Goal: Use online tool/utility: Utilize a website feature to perform a specific function

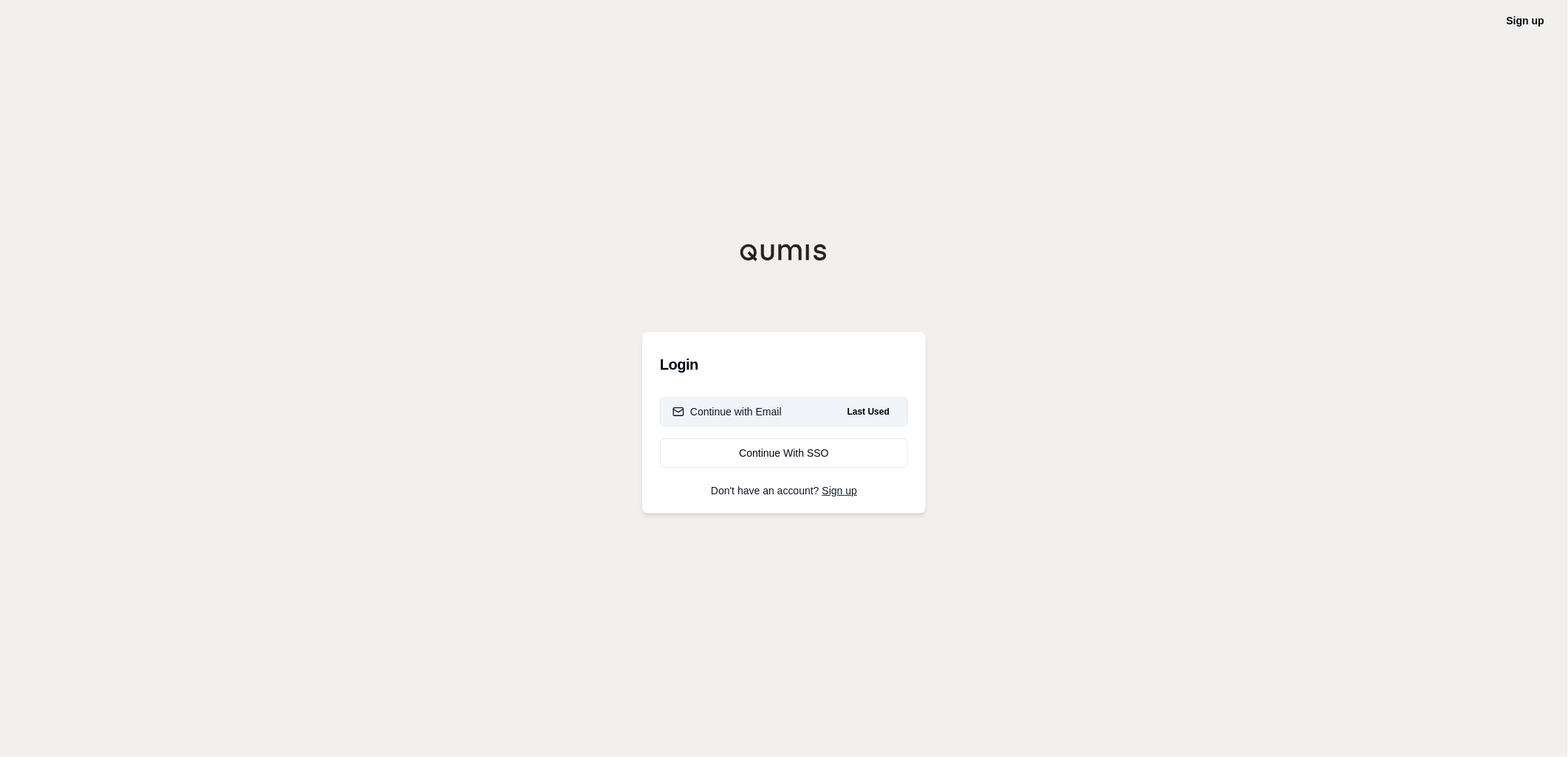
click at [867, 408] on span "Last Used" at bounding box center [868, 412] width 54 height 18
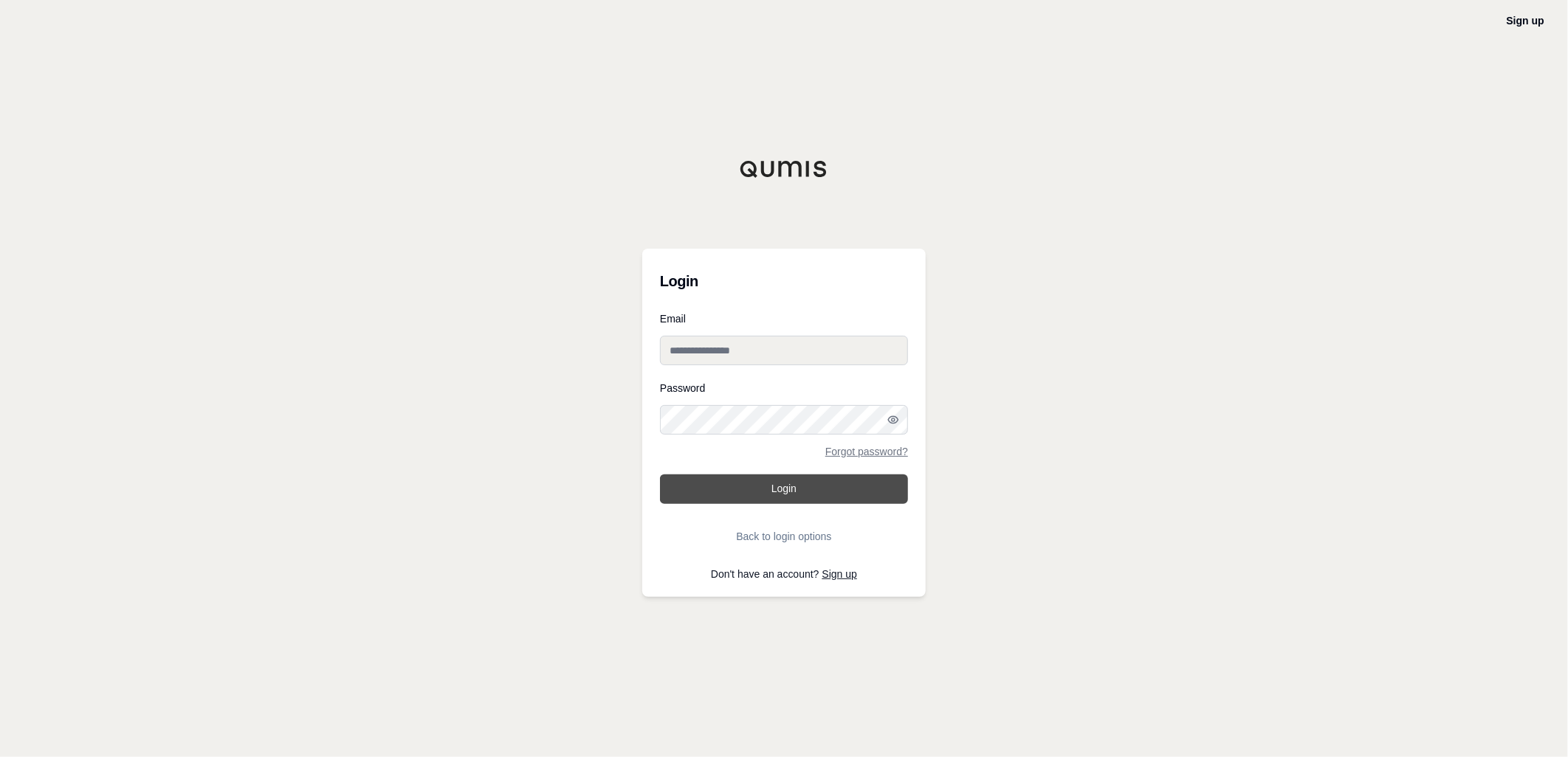
type input "**********"
click at [819, 489] on button "Login" at bounding box center [784, 489] width 248 height 30
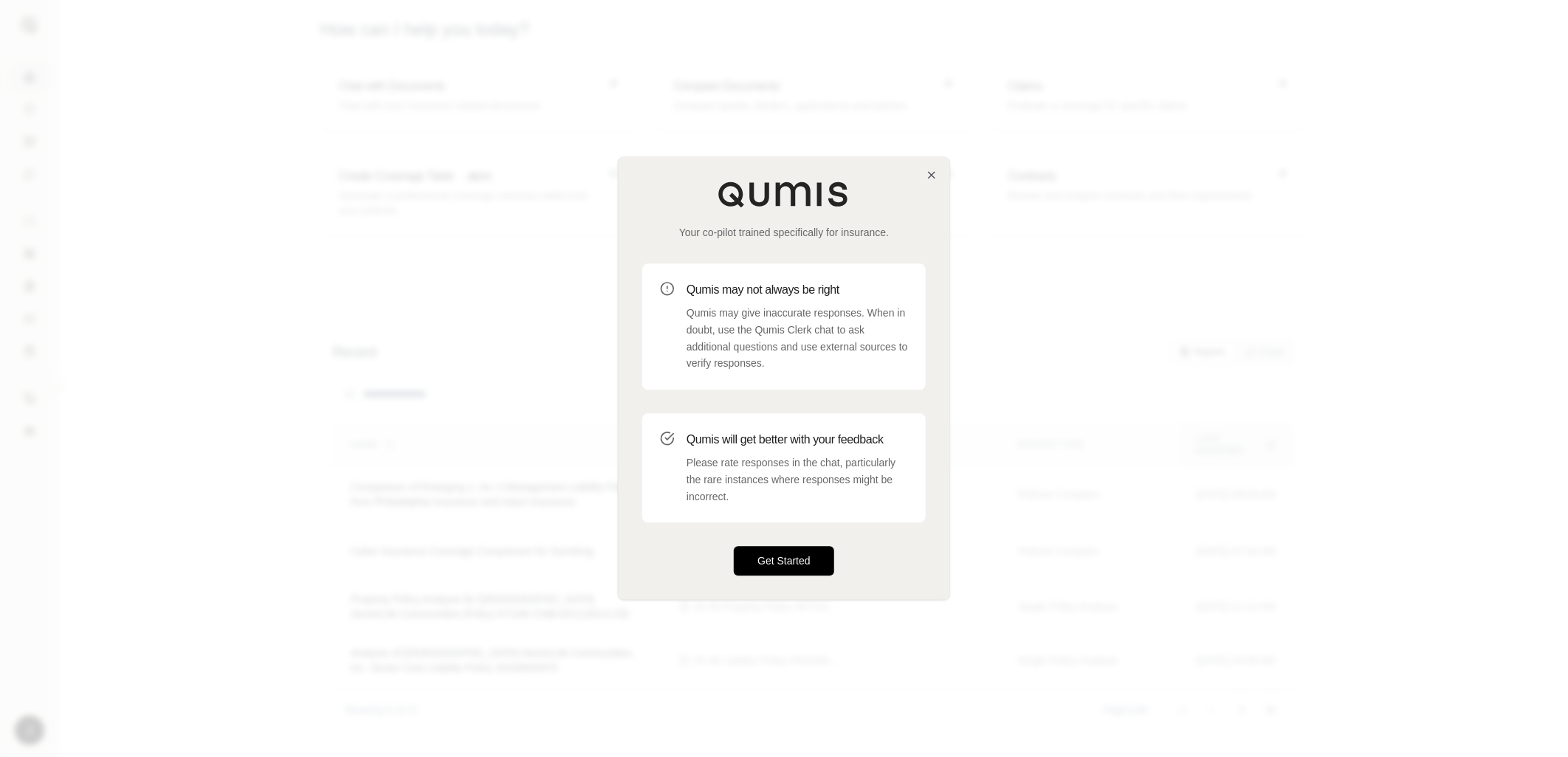
click at [764, 572] on button "Get Started" at bounding box center [784, 561] width 101 height 30
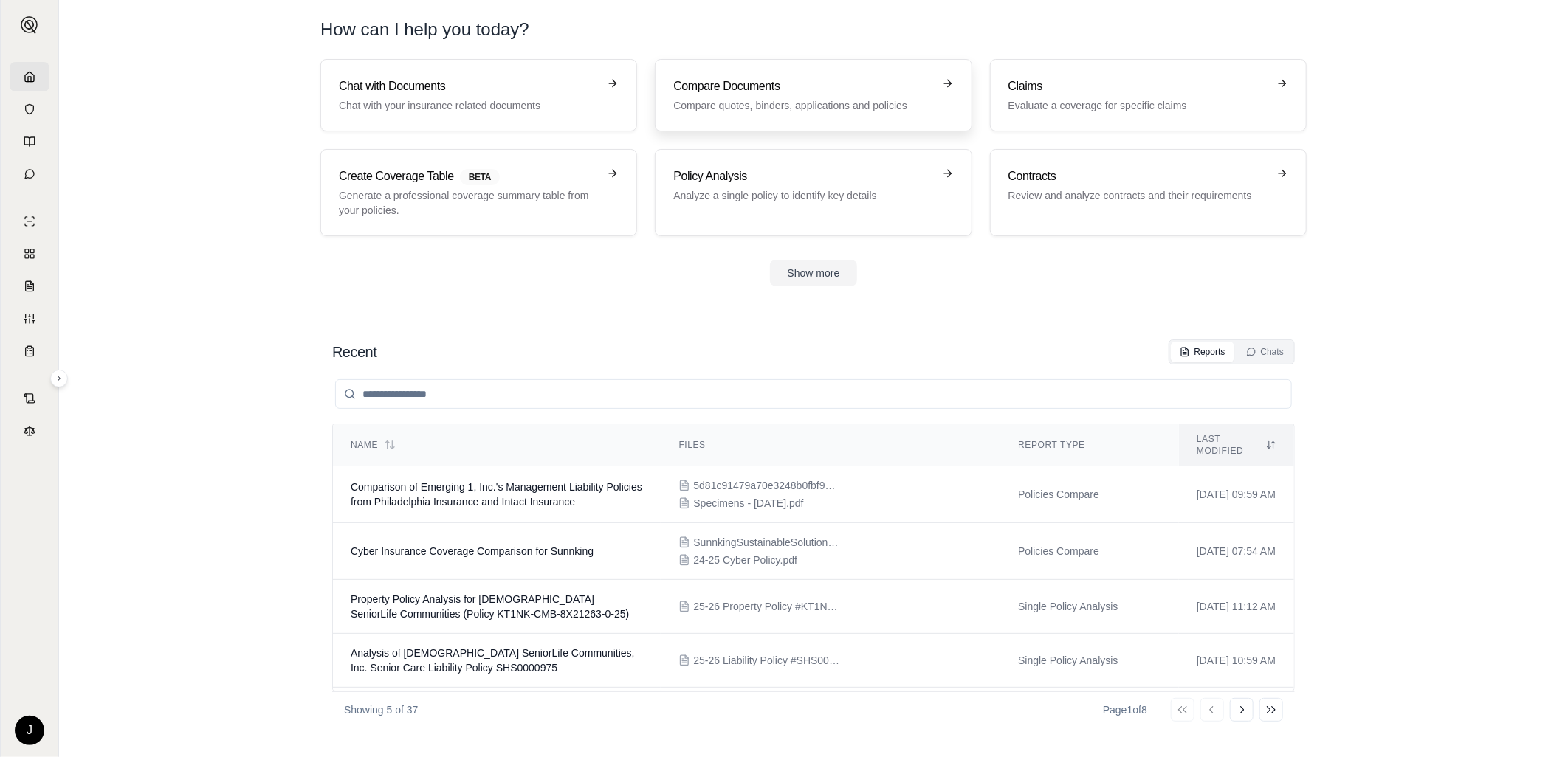
click at [695, 89] on h3 "Compare Documents" at bounding box center [803, 86] width 259 height 18
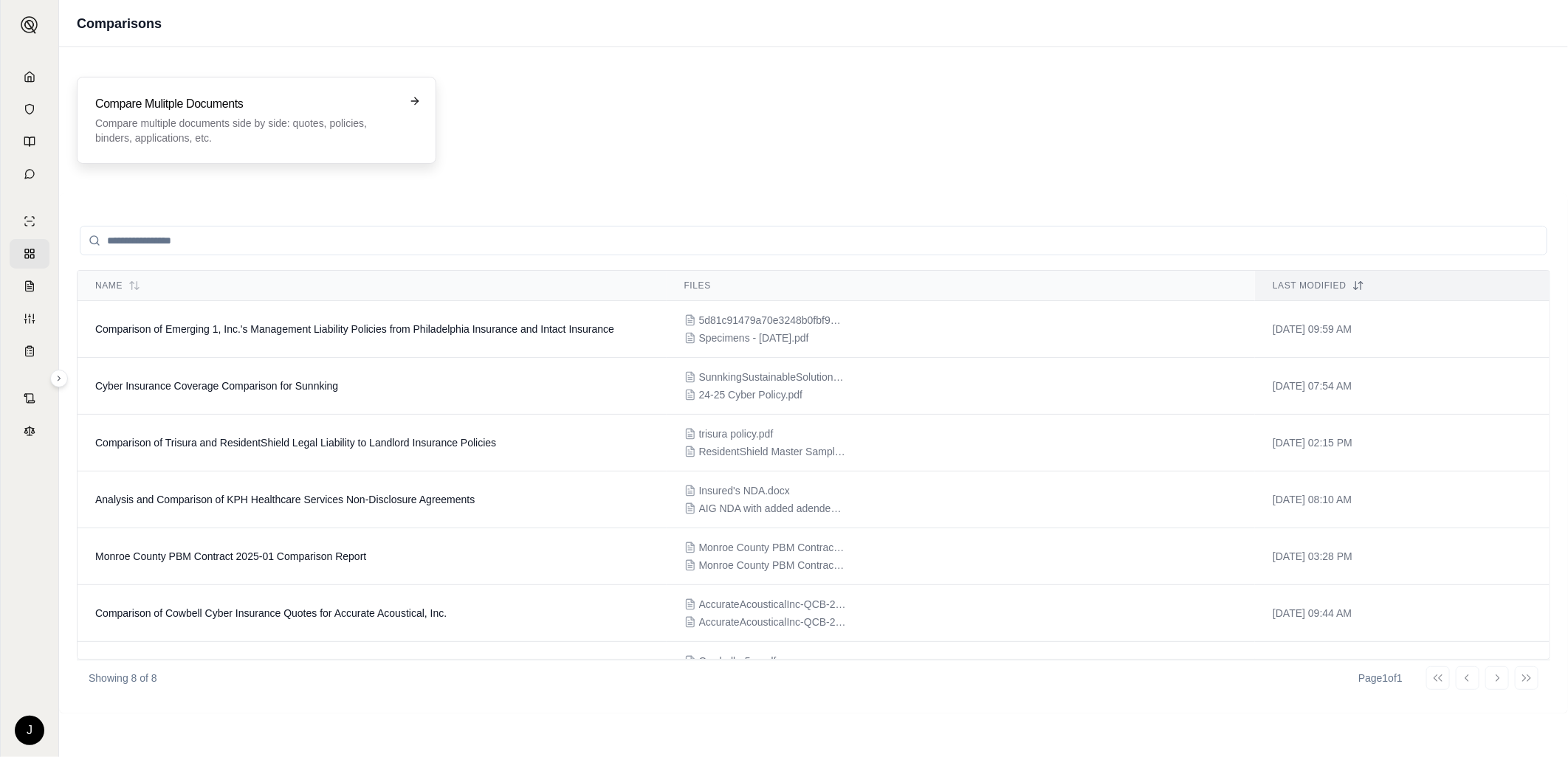
click at [308, 94] on div "Compare Mulitple Documents Compare multiple documents side by side: quotes, pol…" at bounding box center [256, 120] width 359 height 87
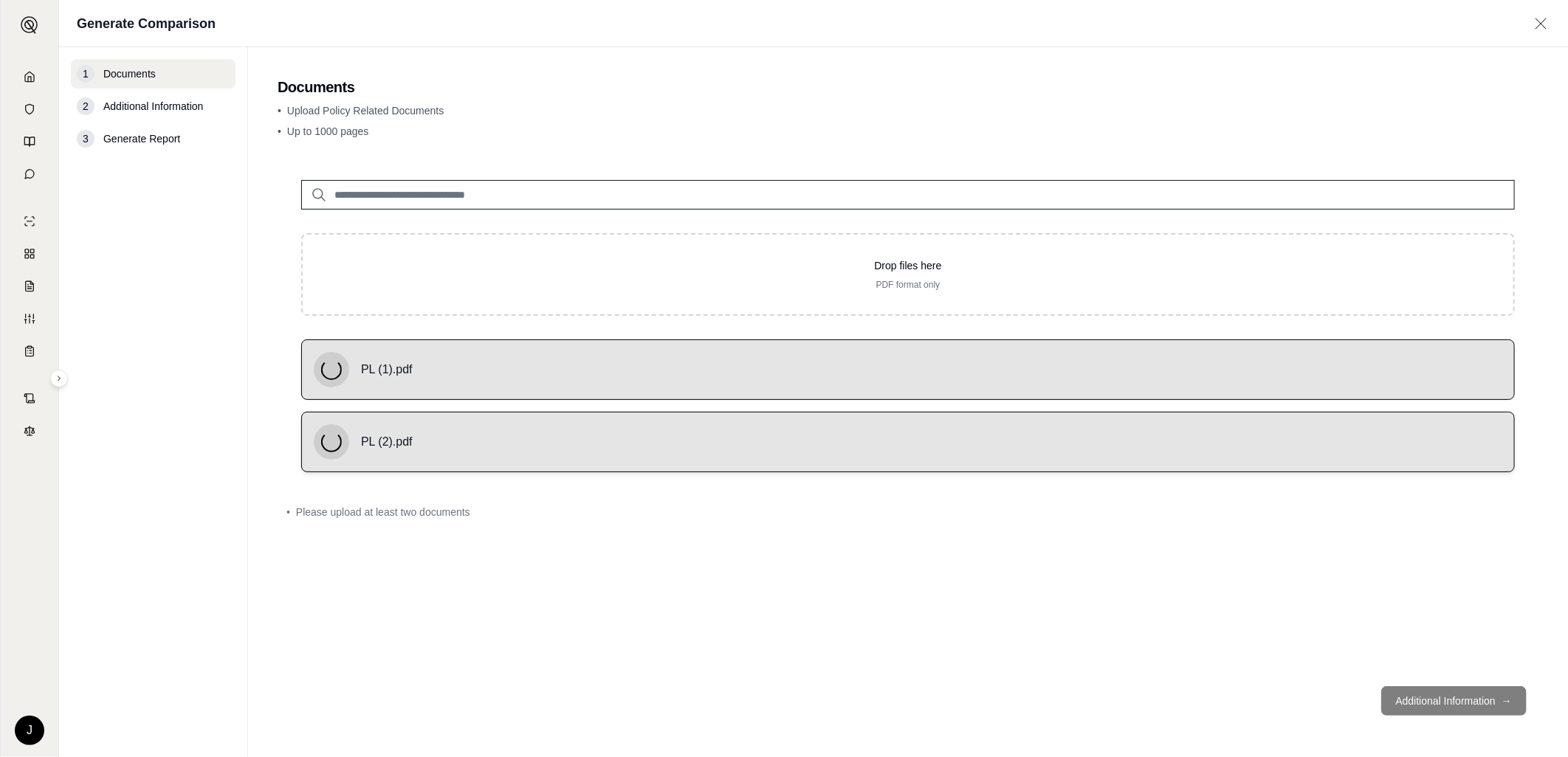
click at [643, 441] on div "PL (2).pdf" at bounding box center [908, 442] width 1189 height 35
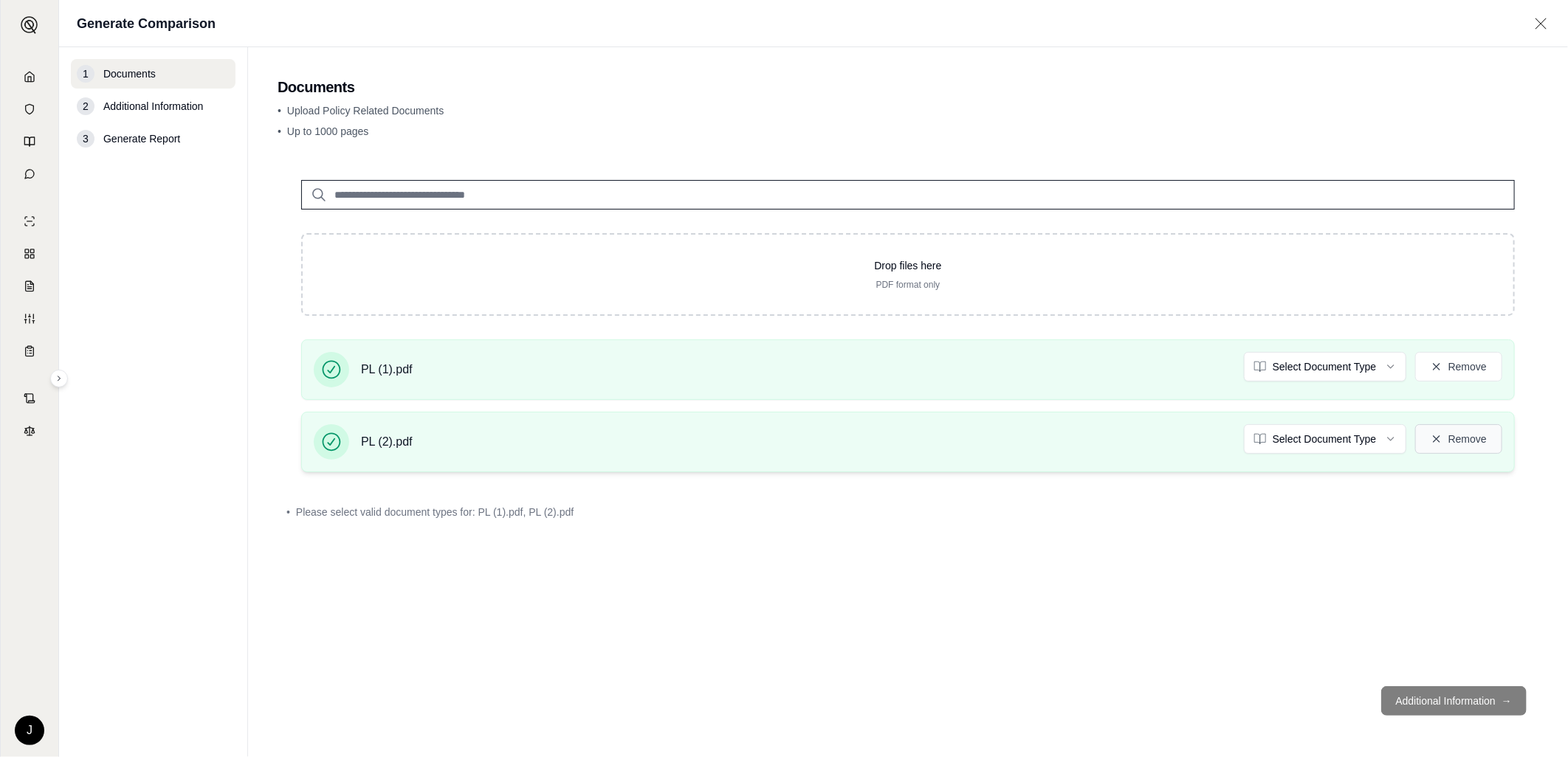
click at [1481, 441] on button "Remove" at bounding box center [1458, 439] width 87 height 30
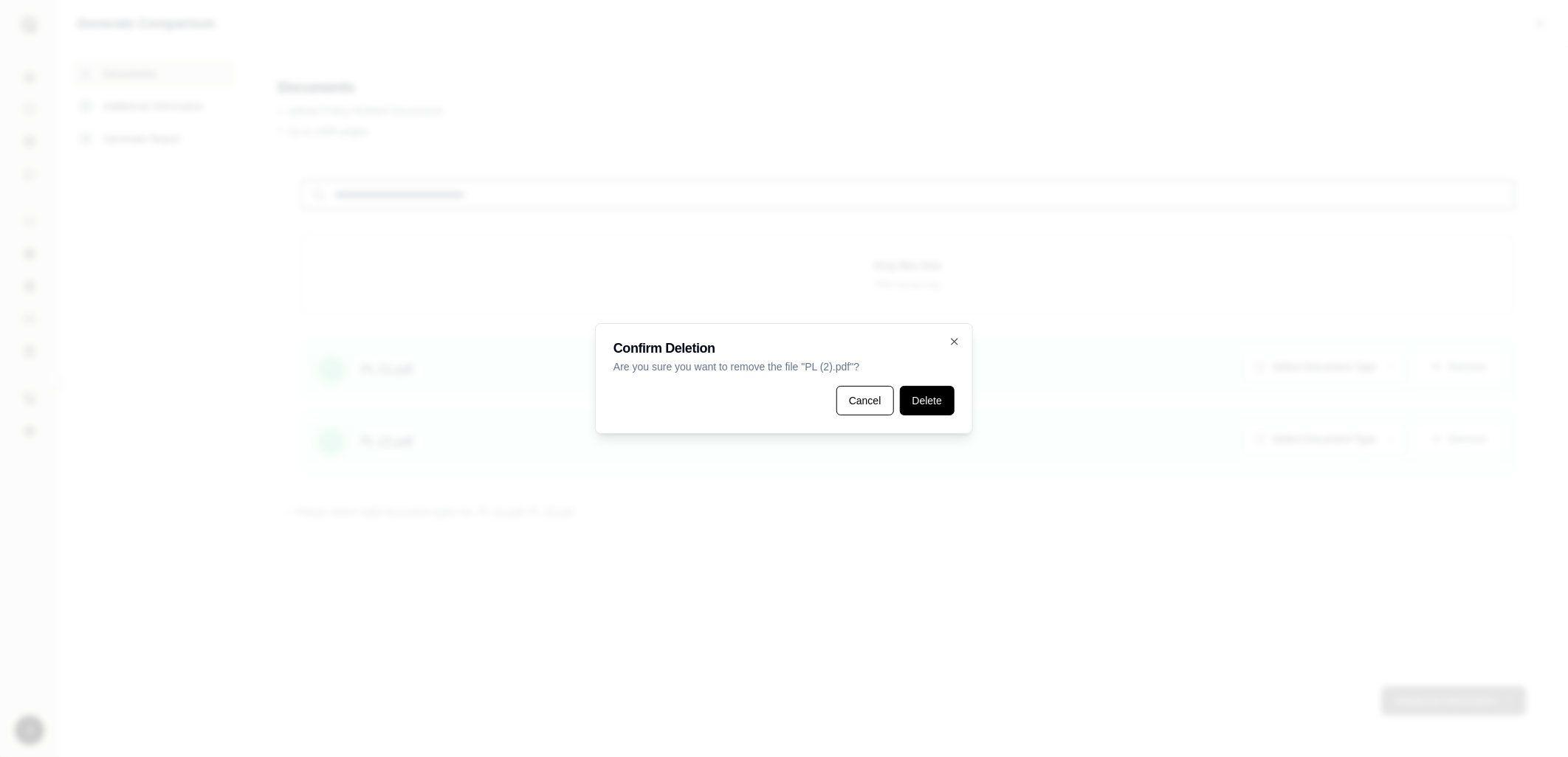
click at [934, 394] on button "Delete" at bounding box center [927, 400] width 55 height 30
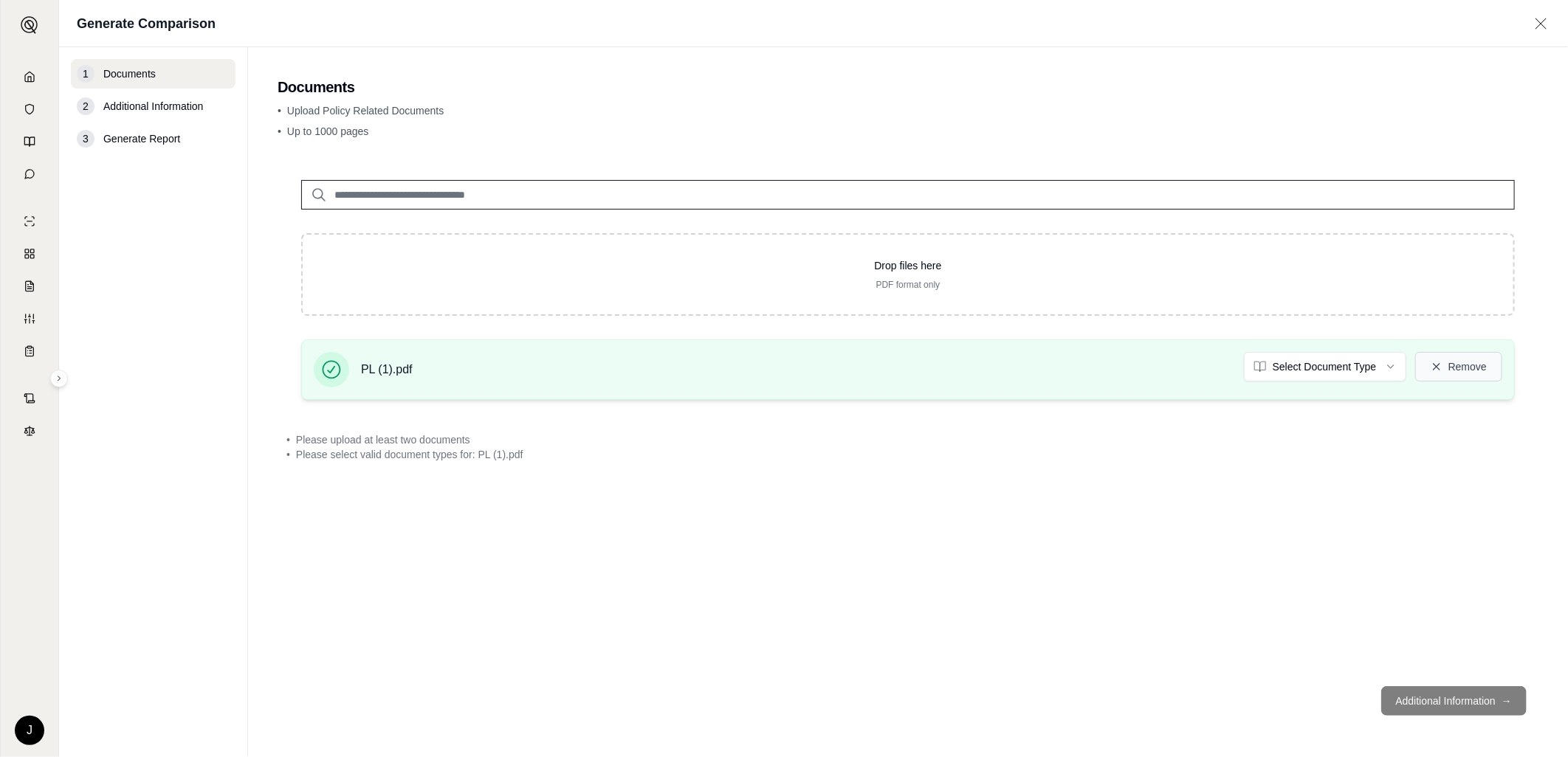
click at [1457, 362] on button "Remove" at bounding box center [1458, 366] width 87 height 30
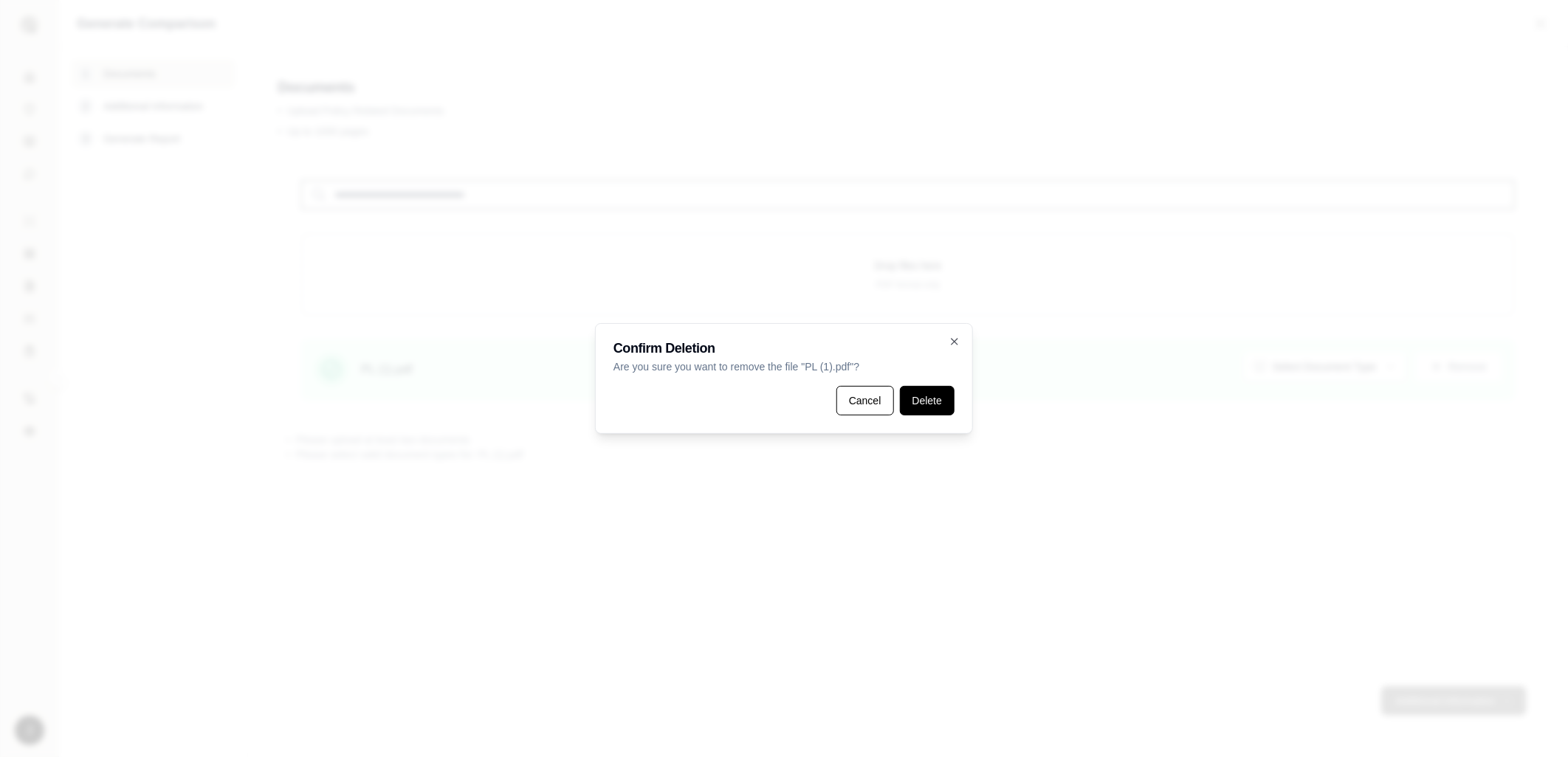
click at [947, 403] on button "Delete" at bounding box center [927, 400] width 55 height 30
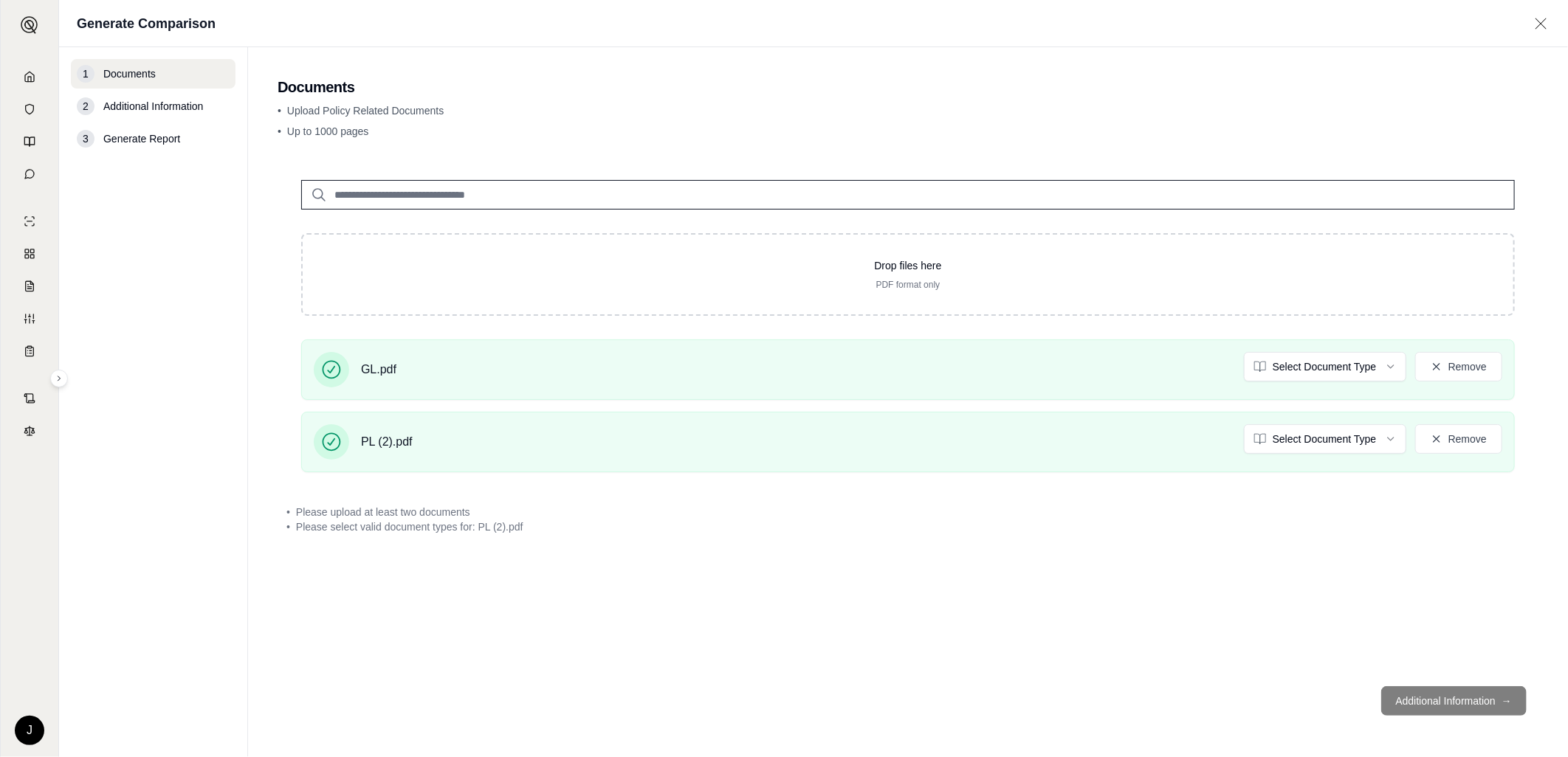
click at [1471, 701] on footer "Additional Information →" at bounding box center [908, 701] width 1260 height 53
click at [1323, 366] on html "J Generate Comparison 1 Documents 2 Additional Information 3 Generate Report Do…" at bounding box center [784, 378] width 1568 height 757
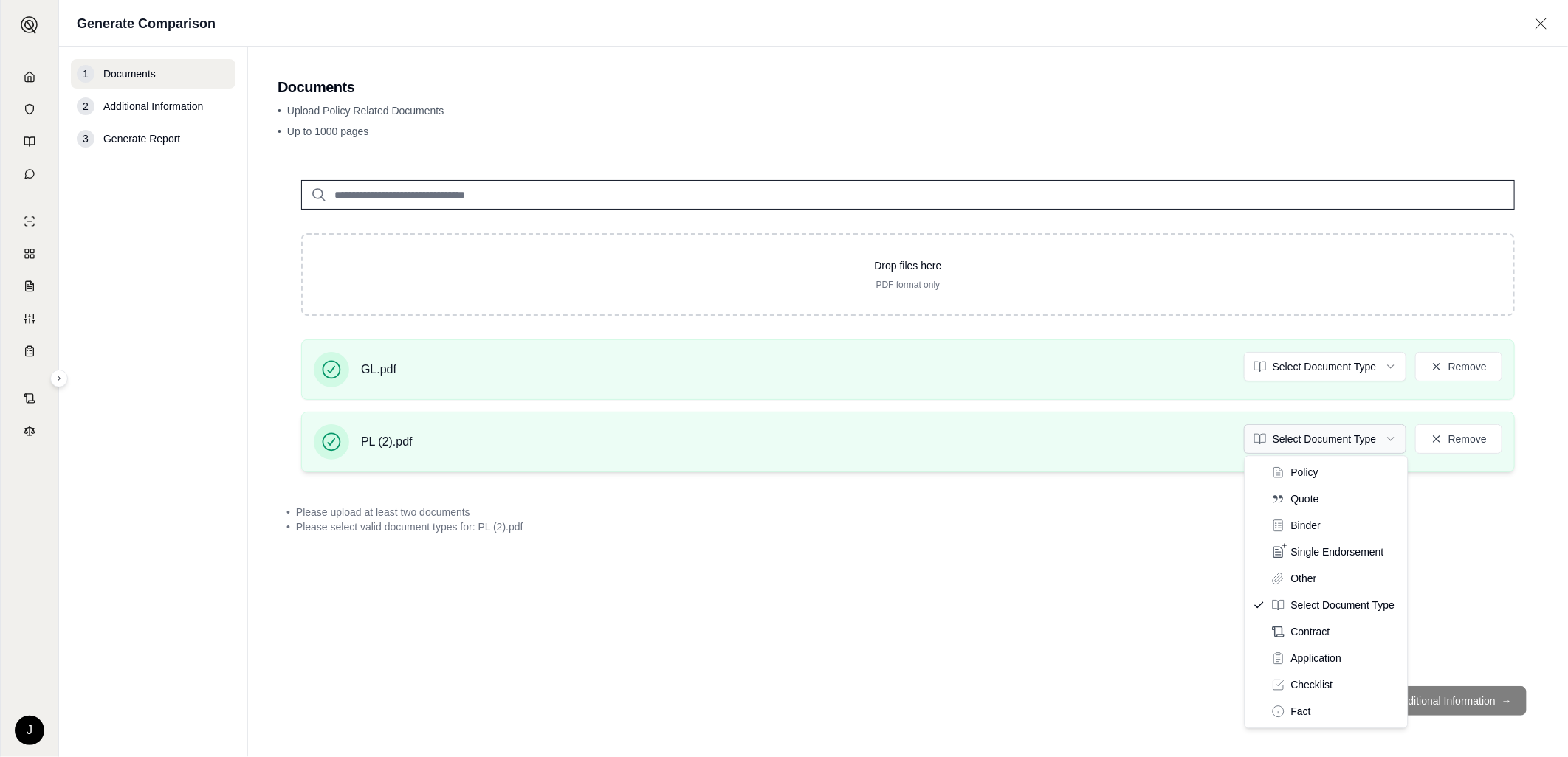
click at [1304, 432] on html "J Generate Comparison 1 Documents 2 Additional Information 3 Generate Report Do…" at bounding box center [784, 378] width 1568 height 757
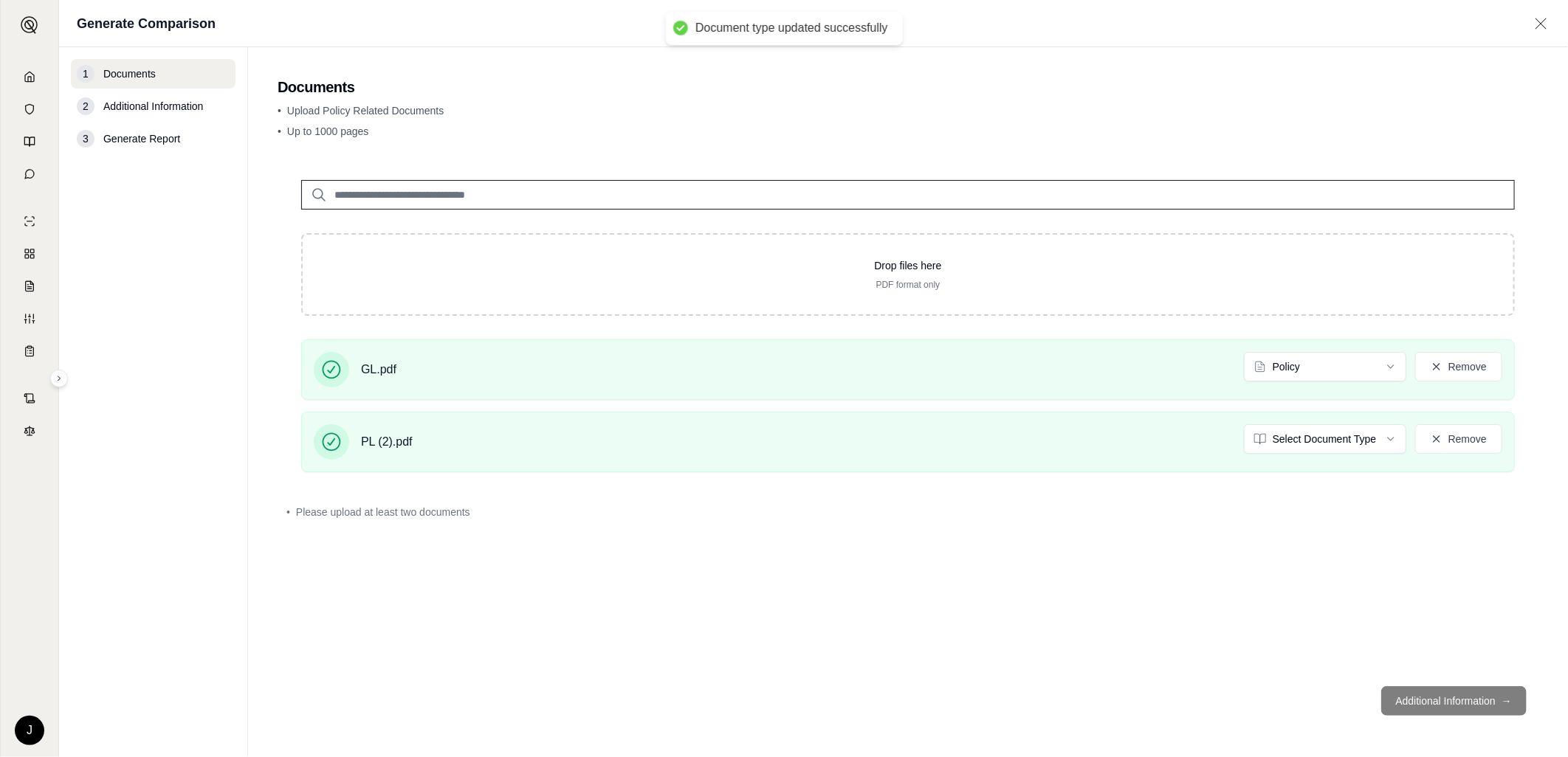
click at [1417, 694] on footer "Additional Information →" at bounding box center [908, 701] width 1260 height 53
click at [1446, 701] on footer "Additional Information →" at bounding box center [908, 701] width 1260 height 53
click at [1309, 632] on div "Drop files here PDF format only GL.pdf Policy Remove PL (2).pdf Select Document…" at bounding box center [908, 415] width 1260 height 518
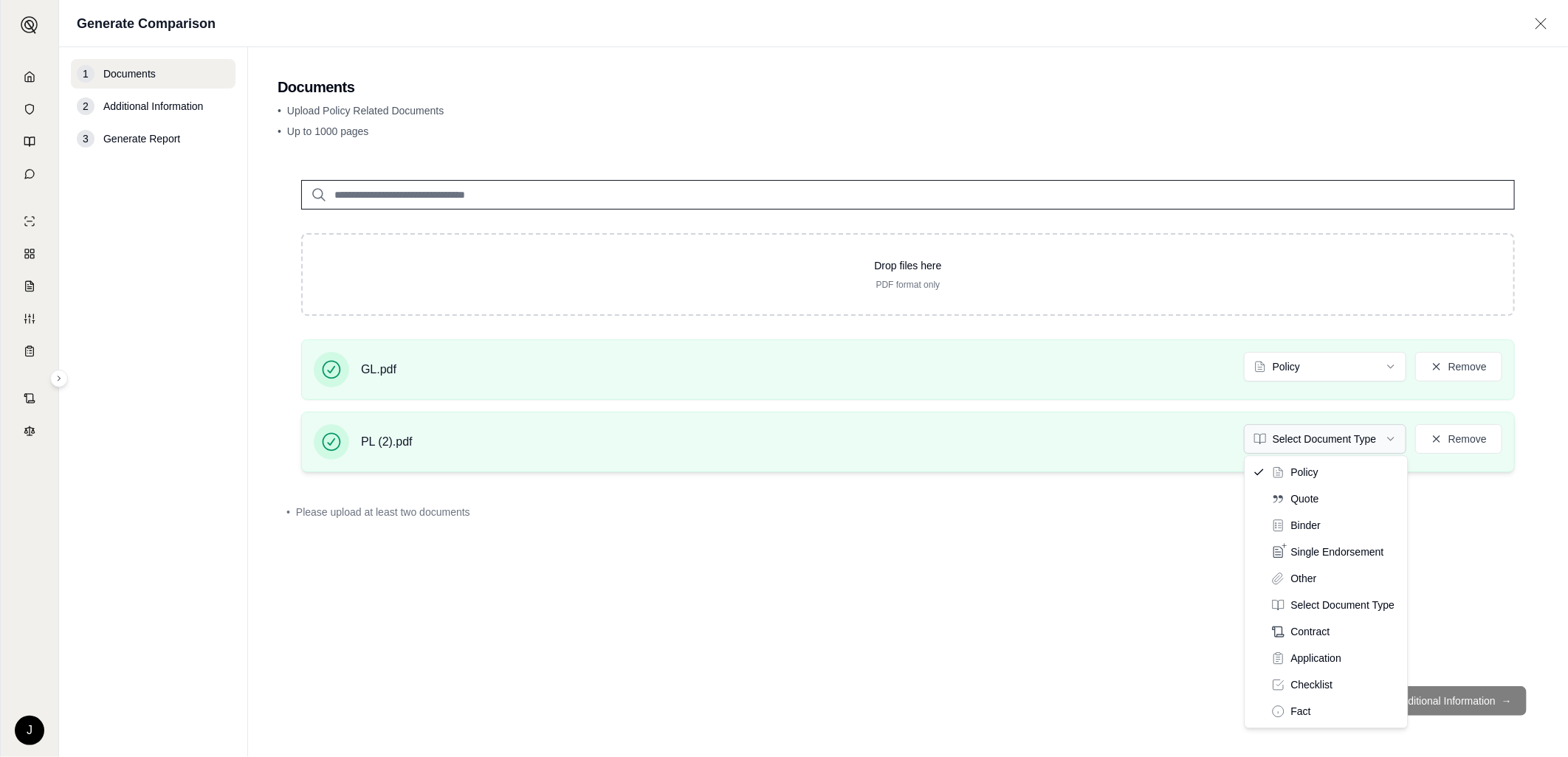
click at [1270, 436] on html "J Generate Comparison 1 Documents 2 Additional Information 3 Generate Report Do…" at bounding box center [784, 378] width 1568 height 757
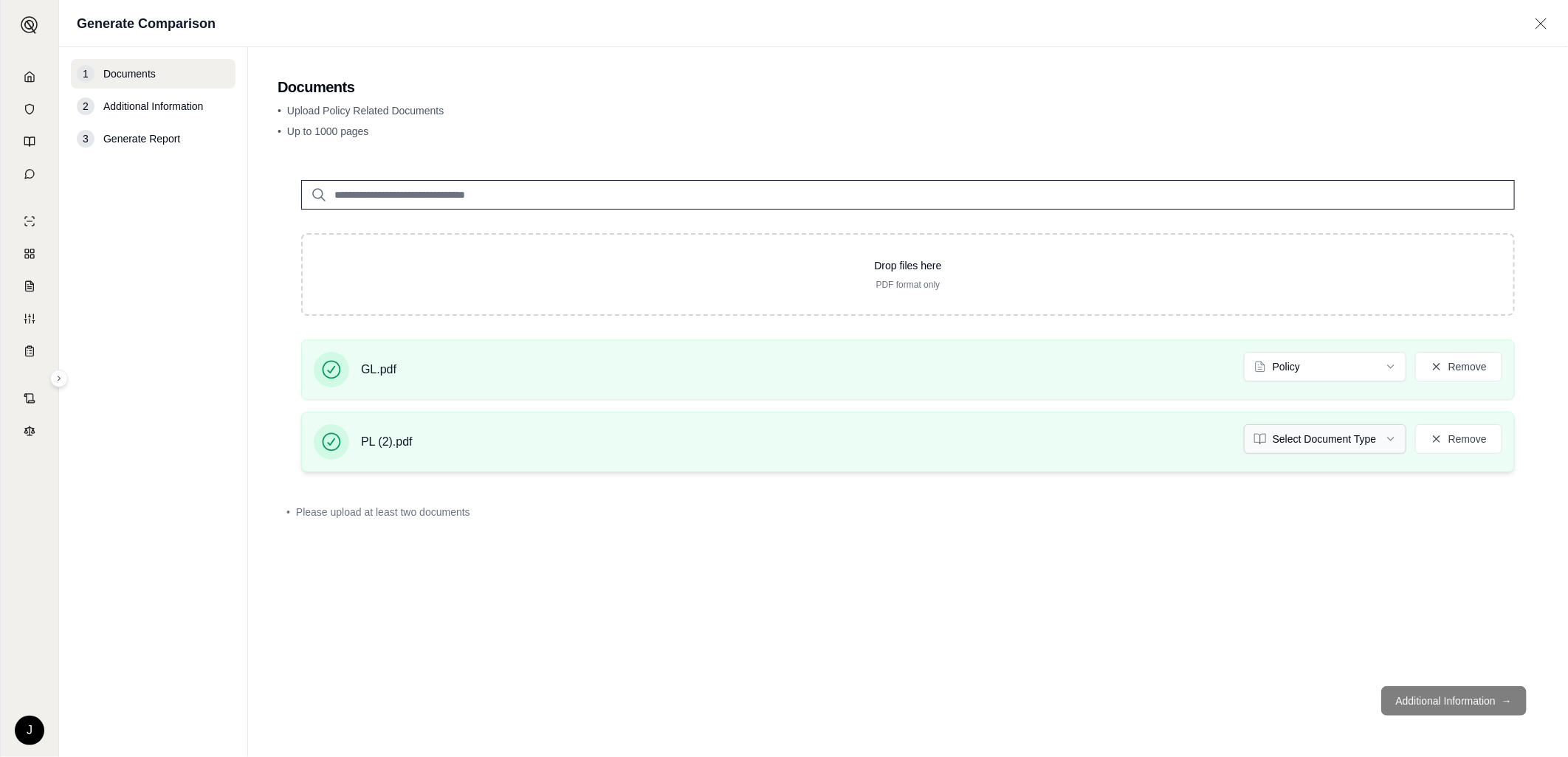
click at [1384, 439] on html "J Generate Comparison 1 Documents 2 Additional Information 3 Generate Report Do…" at bounding box center [784, 378] width 1568 height 757
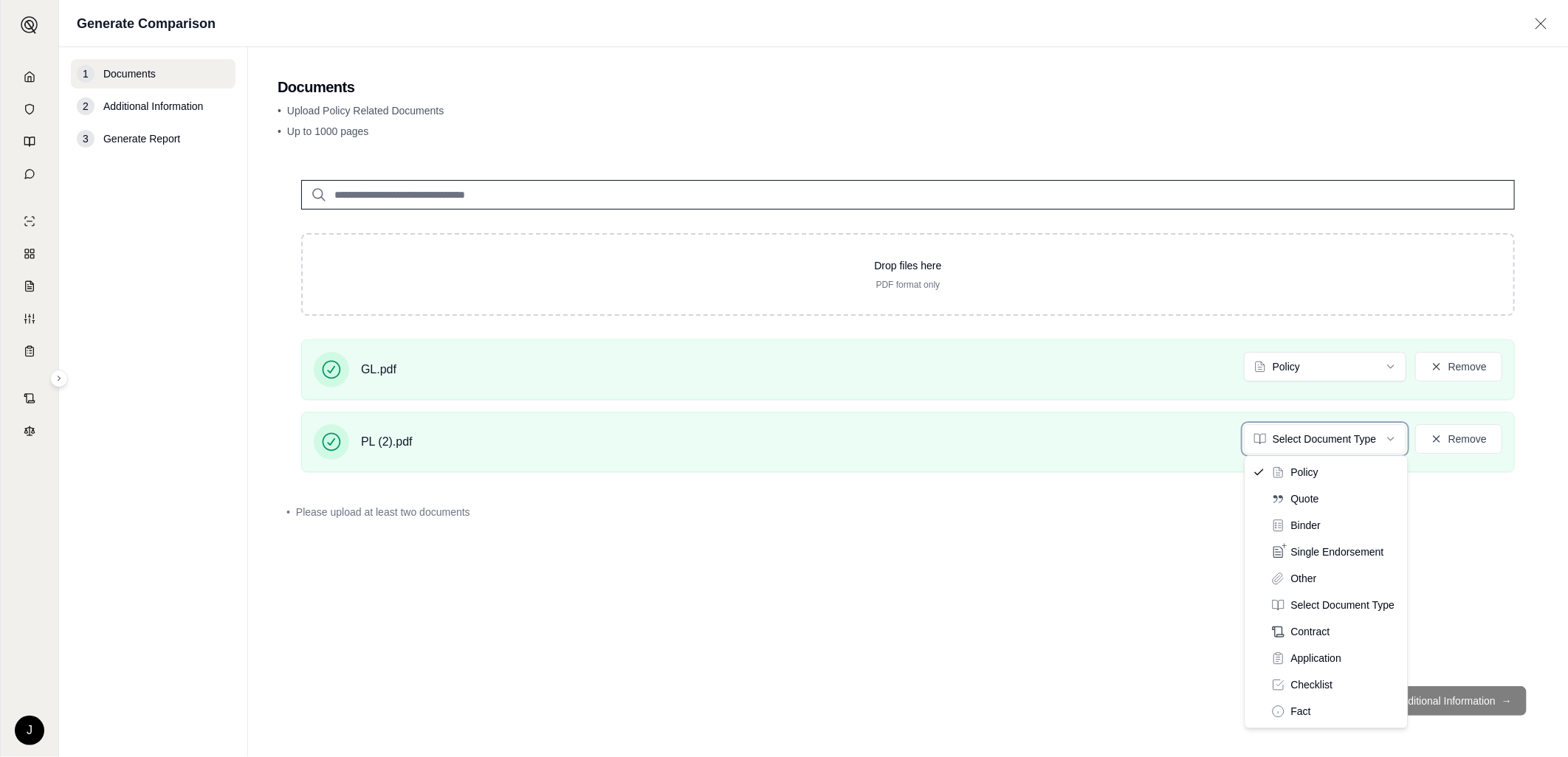
click at [1487, 432] on html "J Generate Comparison 1 Documents 2 Additional Information 3 Generate Report Do…" at bounding box center [784, 378] width 1568 height 757
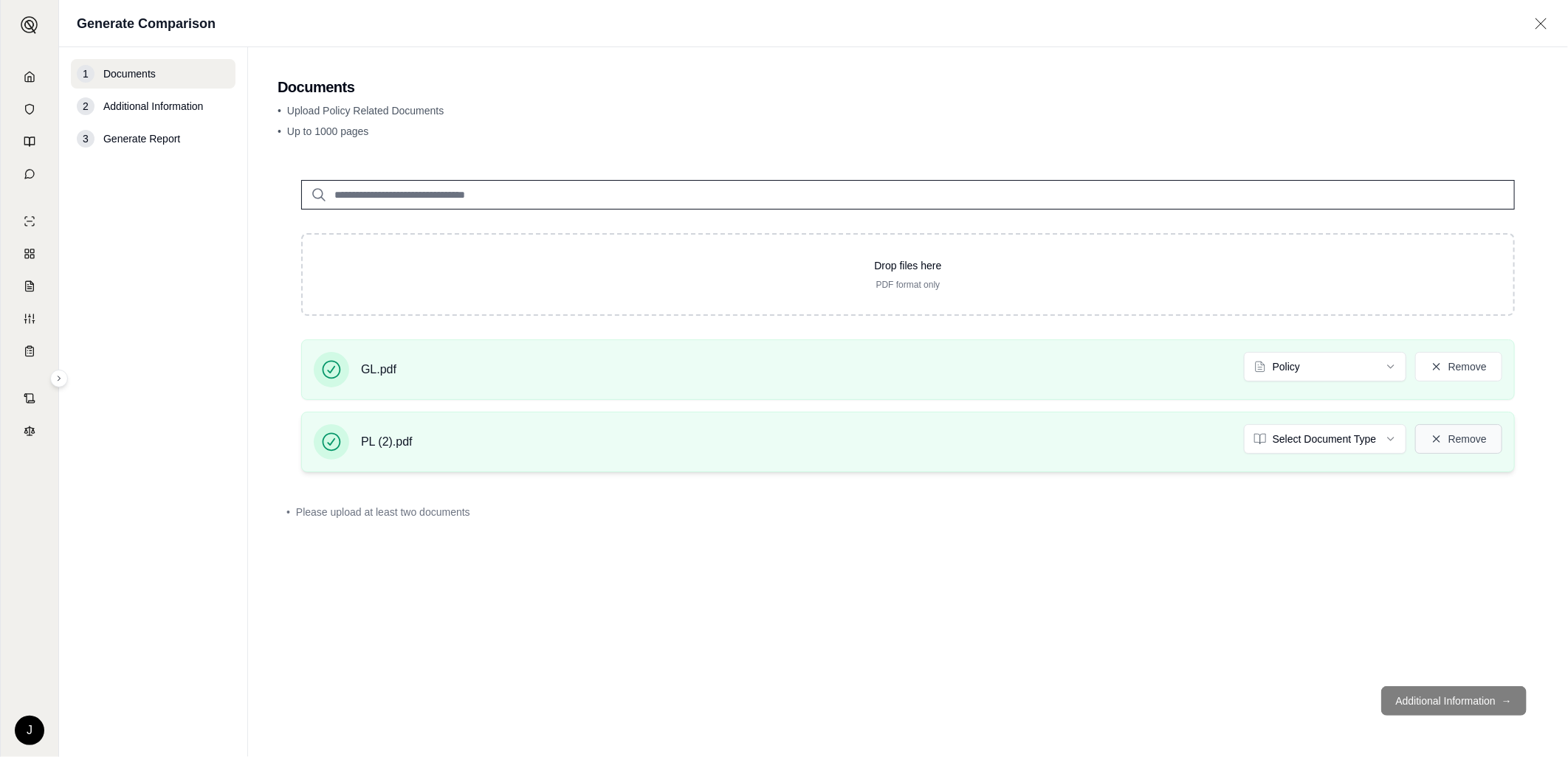
click at [1471, 434] on button "Remove" at bounding box center [1458, 439] width 87 height 30
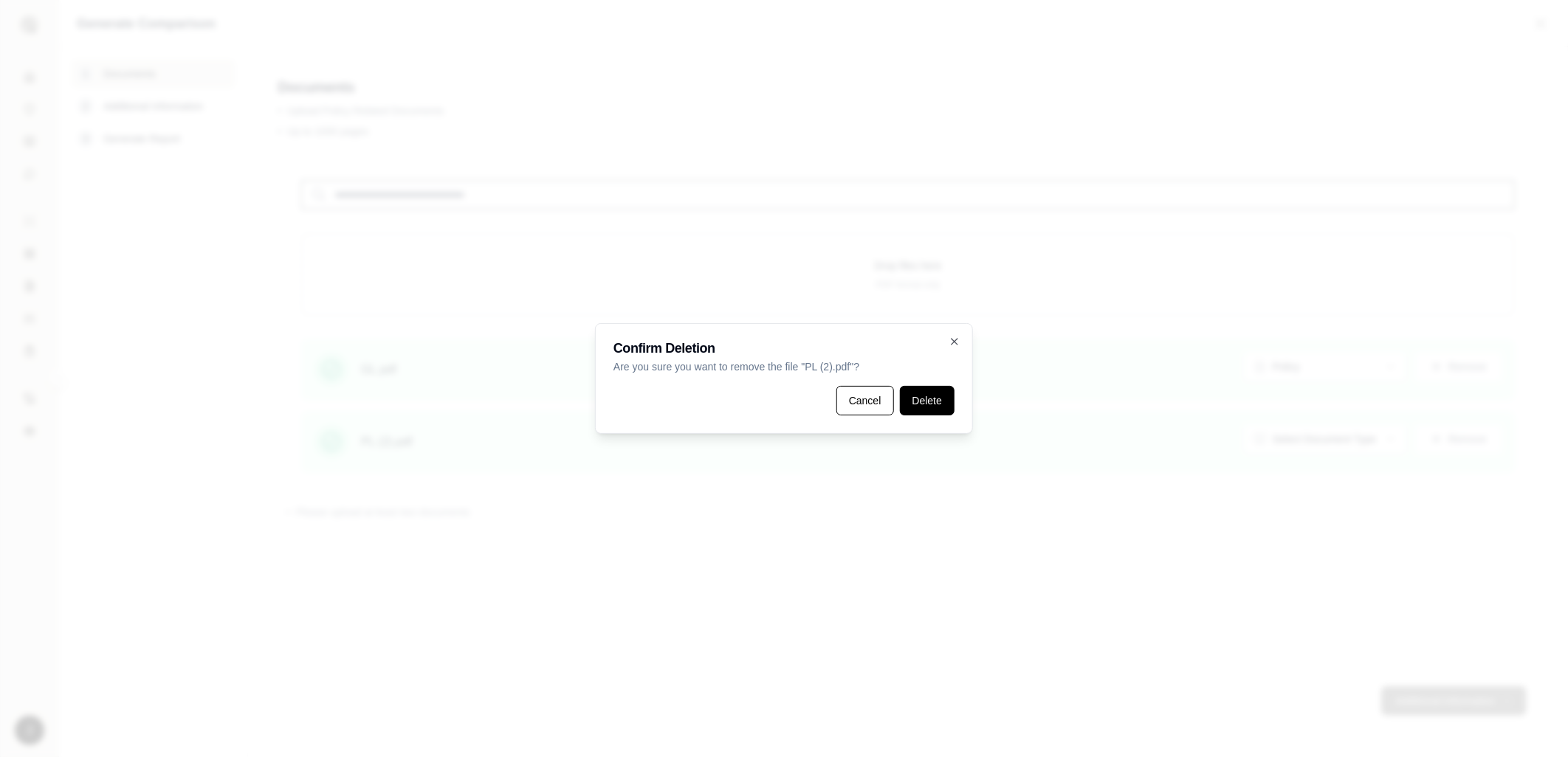
click at [936, 404] on button "Delete" at bounding box center [927, 400] width 55 height 30
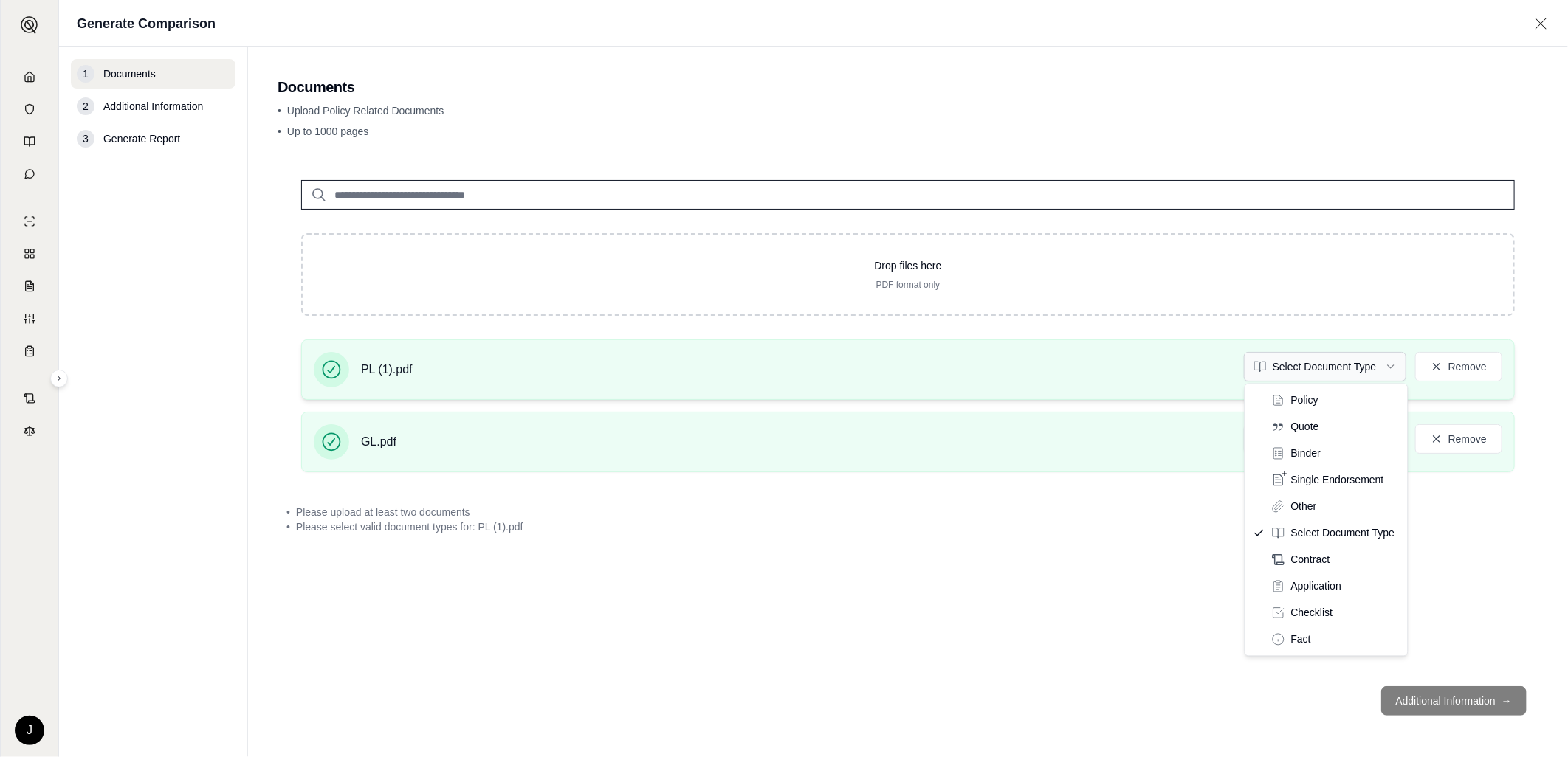
click at [1322, 374] on html "J Generate Comparison 1 Documents 2 Additional Information 3 Generate Report Do…" at bounding box center [784, 378] width 1568 height 757
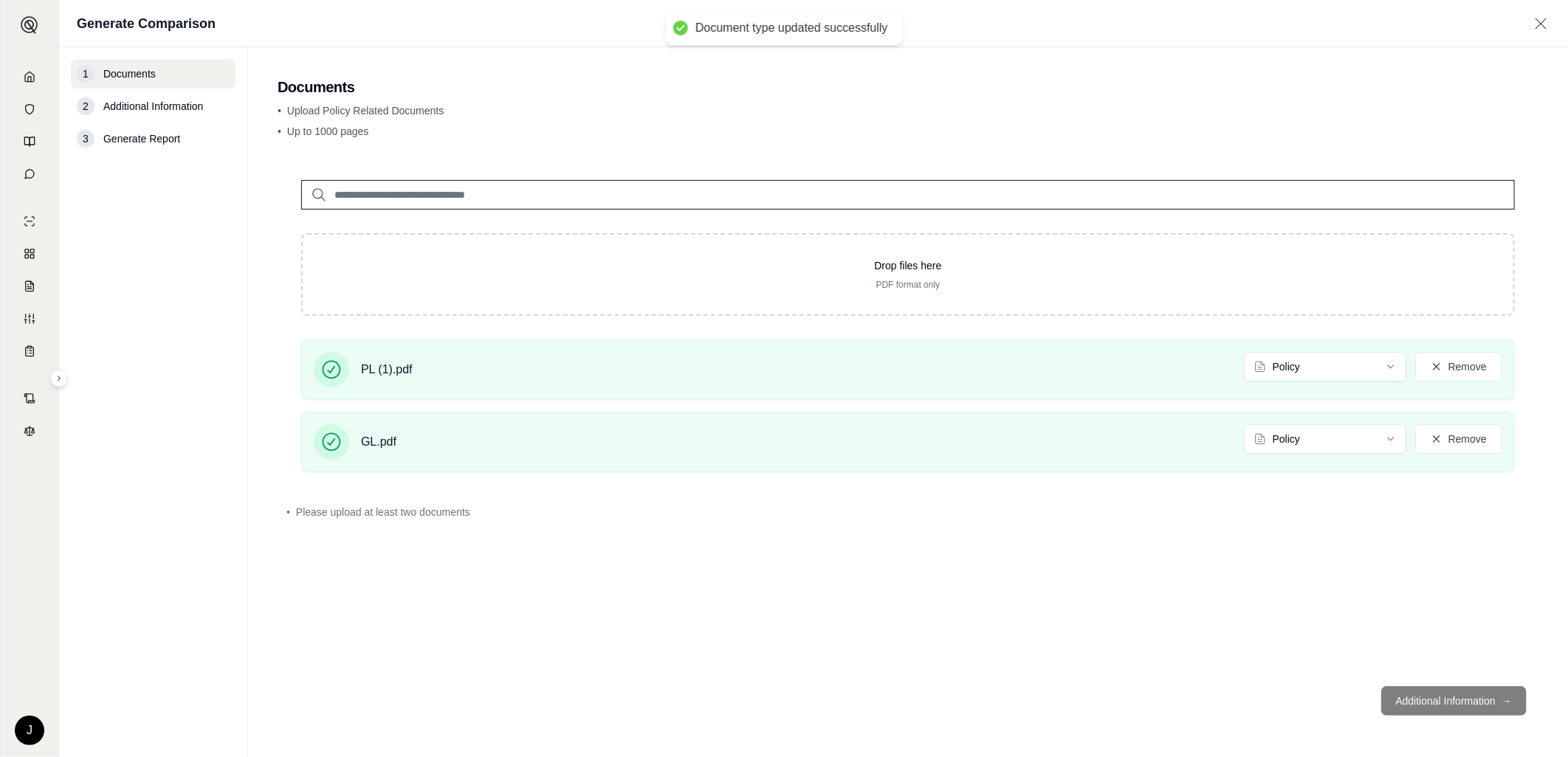
click at [1460, 707] on footer "Additional Information →" at bounding box center [908, 701] width 1260 height 53
click at [1457, 705] on footer "Additional Information →" at bounding box center [908, 701] width 1260 height 53
click at [1115, 635] on div "Drop files here PDF format only PL (1).pdf Policy Remove GL.pdf Policy Remove •…" at bounding box center [908, 415] width 1260 height 518
click at [1458, 697] on footer "Additional Information →" at bounding box center [908, 701] width 1260 height 53
click at [1508, 700] on footer "Additional Information →" at bounding box center [908, 701] width 1260 height 53
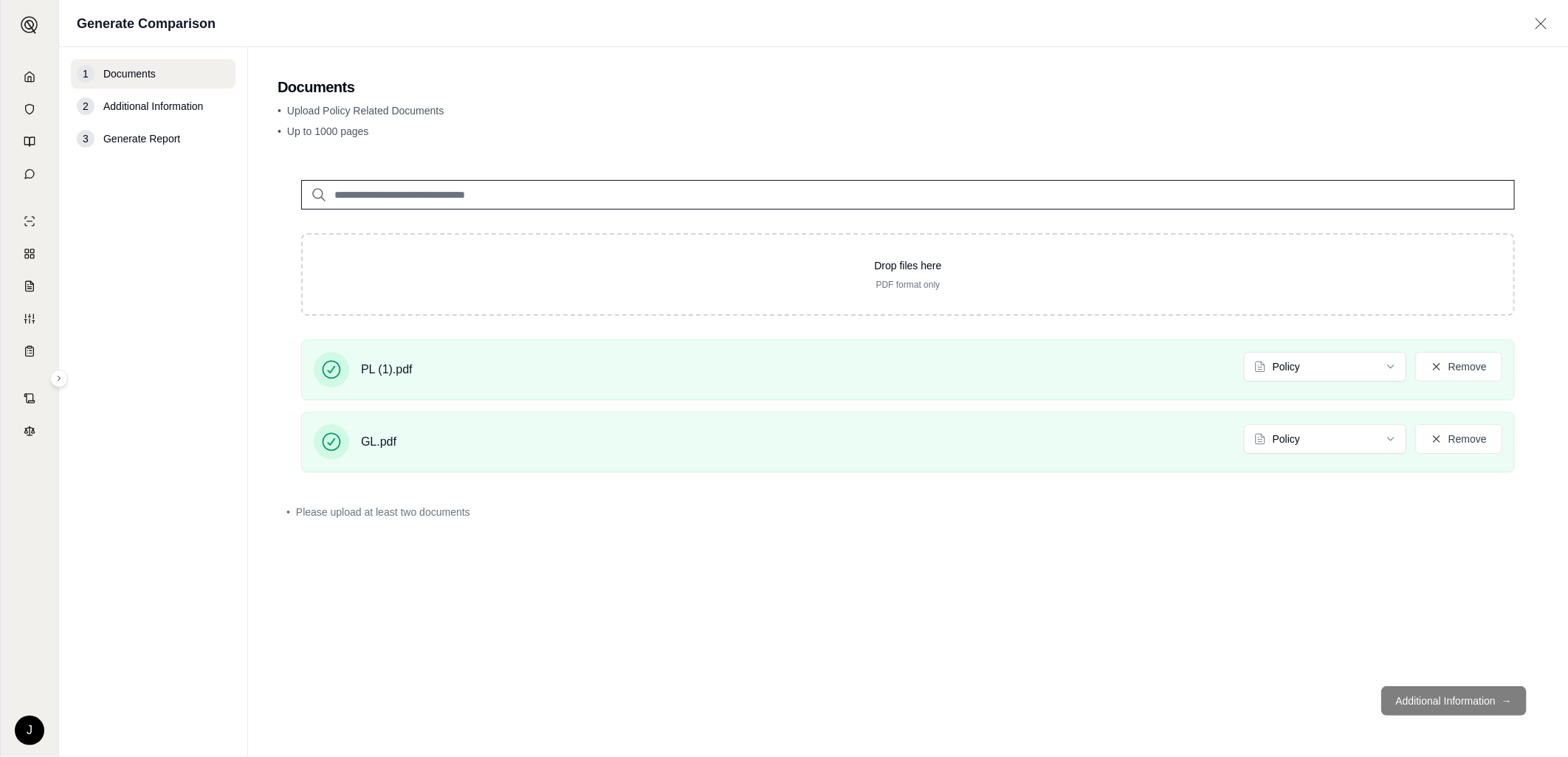
click at [1508, 700] on footer "Additional Information →" at bounding box center [908, 701] width 1260 height 53
drag, startPoint x: 1259, startPoint y: 647, endPoint x: 895, endPoint y: 181, distance: 591.3
click at [1259, 640] on div "Drop files here PDF format only PL (1).pdf Policy Remove GL.pdf Policy Remove •…" at bounding box center [908, 415] width 1260 height 518
click at [579, 499] on div "• Please upload at least two documents" at bounding box center [908, 512] width 1260 height 32
click at [451, 510] on span "Please upload at least two documents" at bounding box center [383, 512] width 174 height 14
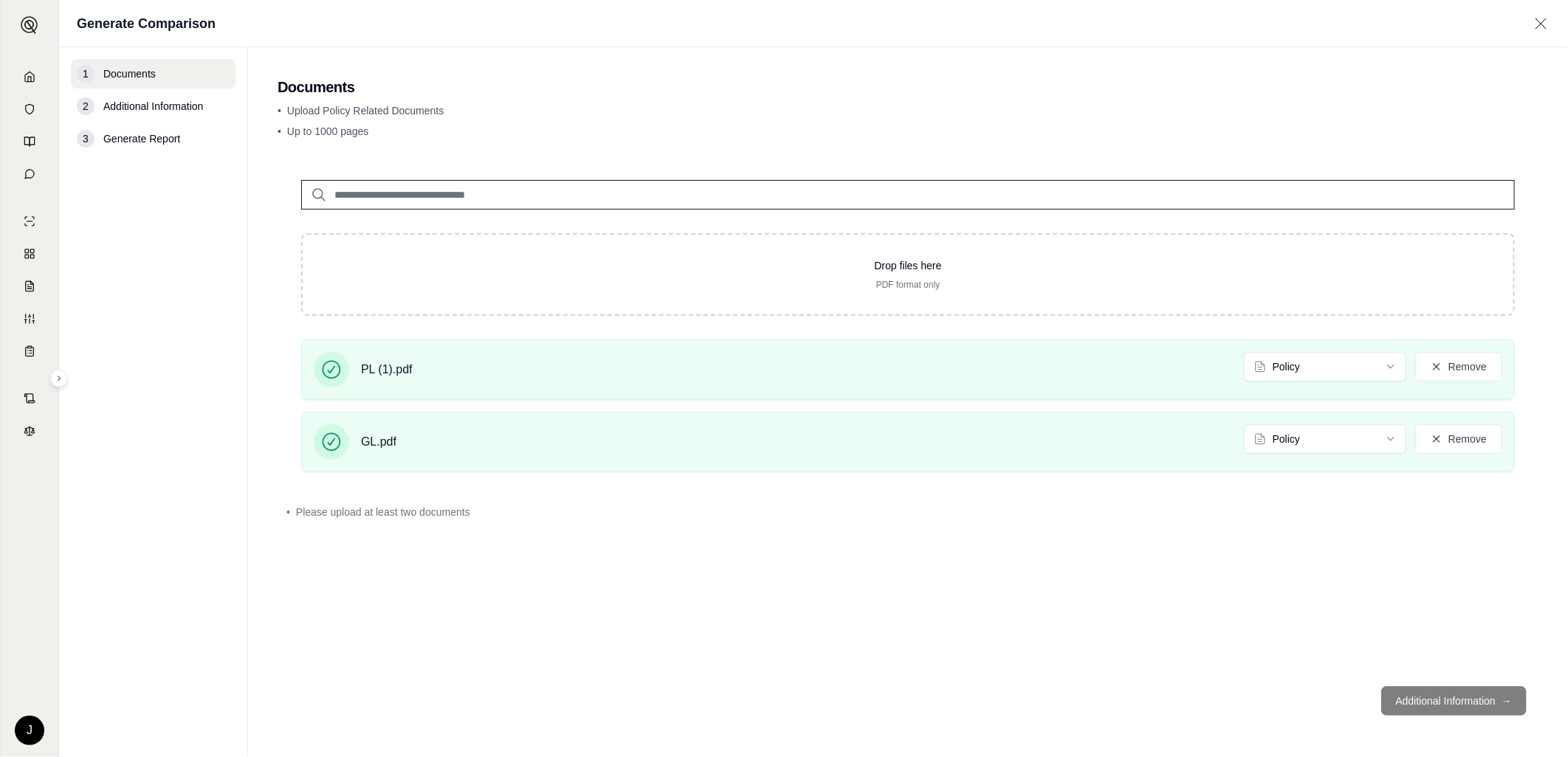
click at [1458, 697] on footer "Additional Information →" at bounding box center [908, 701] width 1260 height 53
click at [387, 372] on span "PL (1).pdf" at bounding box center [387, 370] width 52 height 18
drag, startPoint x: 387, startPoint y: 372, endPoint x: 894, endPoint y: 593, distance: 553.1
click at [894, 593] on div "Drop files here PDF format only PL (1).pdf Policy Remove GL.pdf Policy Remove •…" at bounding box center [908, 415] width 1260 height 518
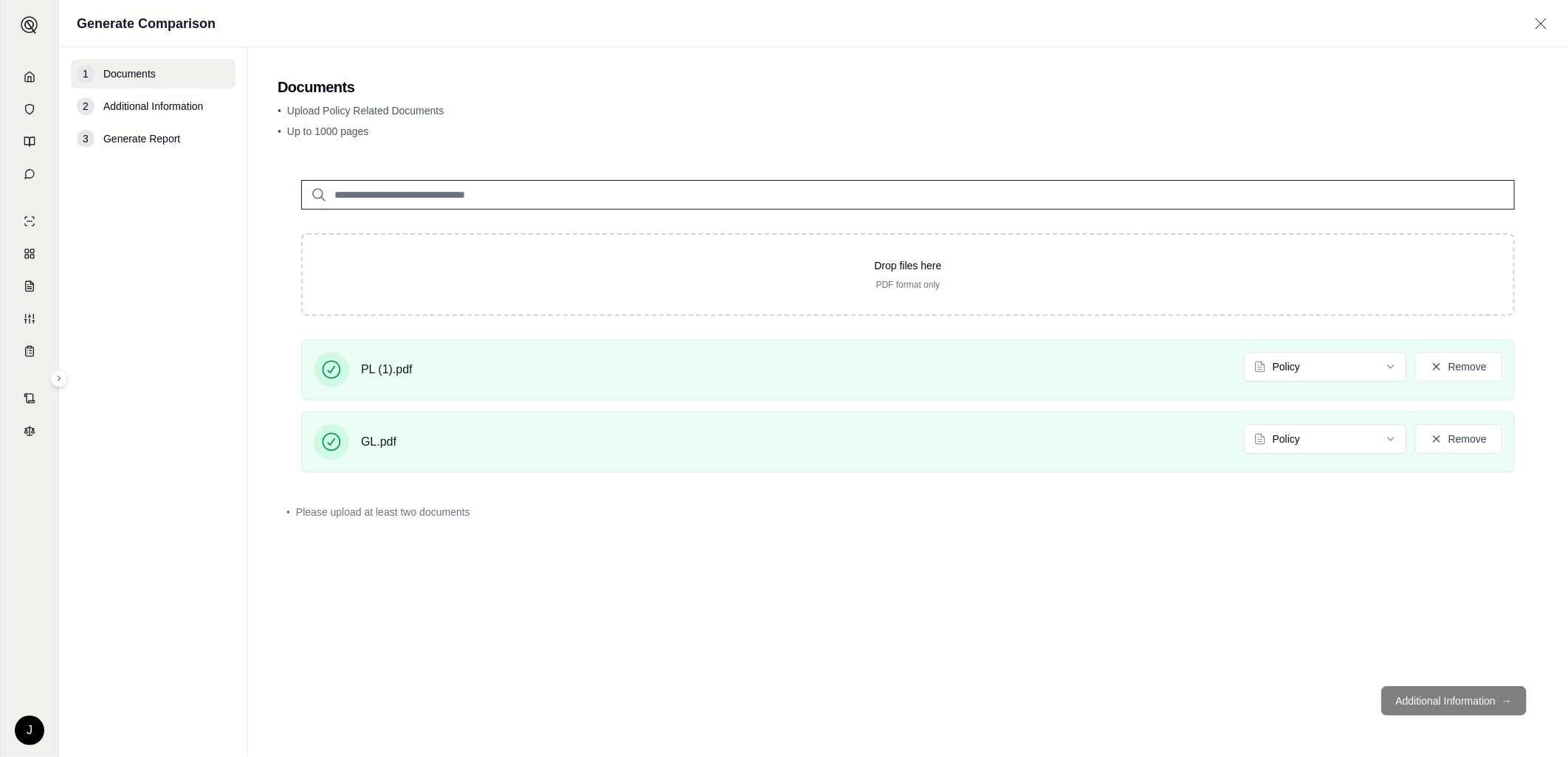
click at [1419, 693] on footer "Additional Information →" at bounding box center [908, 701] width 1260 height 53
click at [1508, 700] on footer "Additional Information →" at bounding box center [908, 701] width 1260 height 53
drag, startPoint x: 1508, startPoint y: 700, endPoint x: 969, endPoint y: 642, distance: 542.1
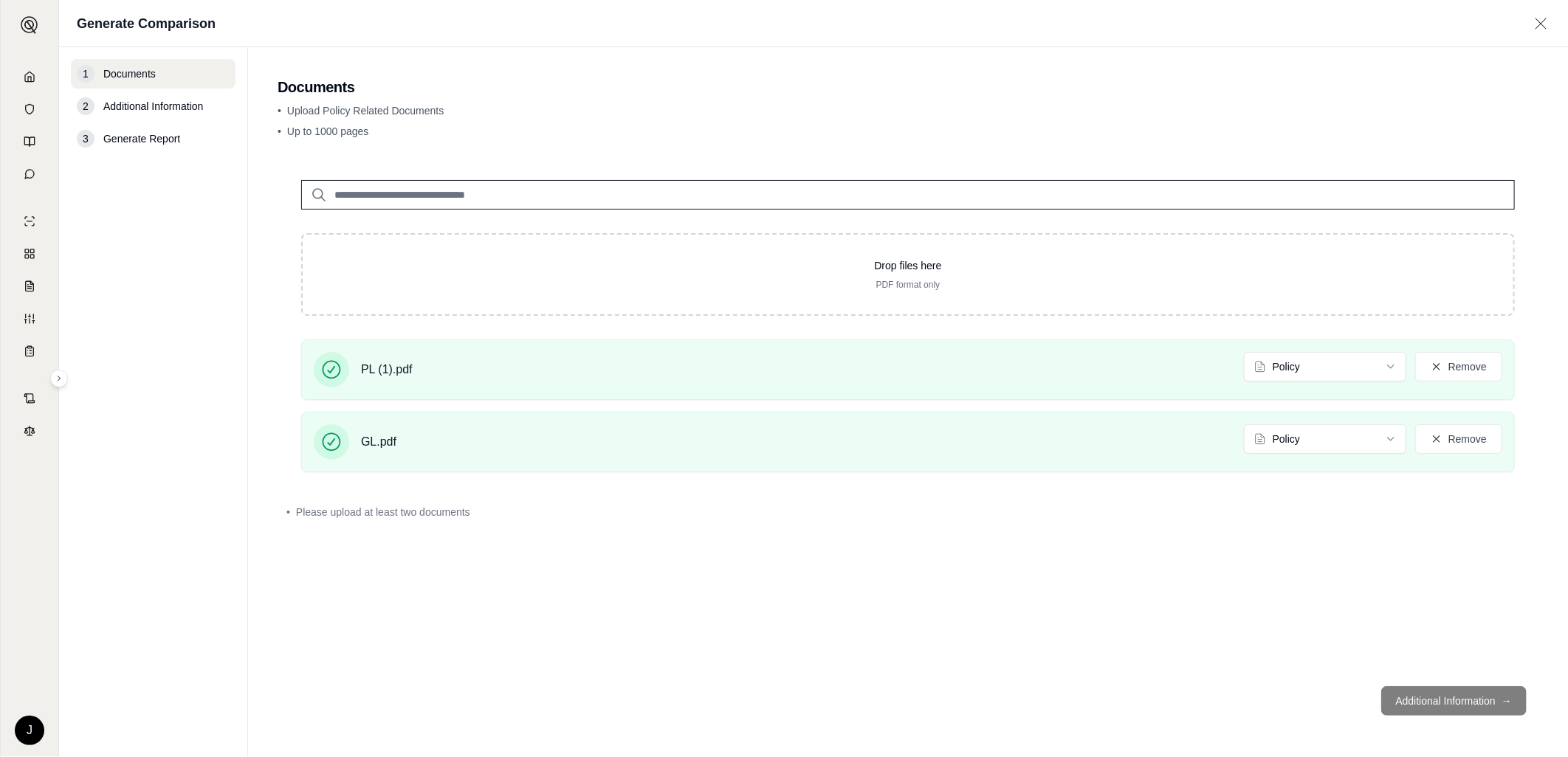
click at [969, 642] on div "Drop files here PDF format only PL (1).pdf Policy Remove GL.pdf Policy Remove •…" at bounding box center [908, 415] width 1260 height 518
click at [1420, 701] on footer "Additional Information →" at bounding box center [908, 701] width 1260 height 53
click at [1444, 366] on button "Remove" at bounding box center [1458, 366] width 87 height 30
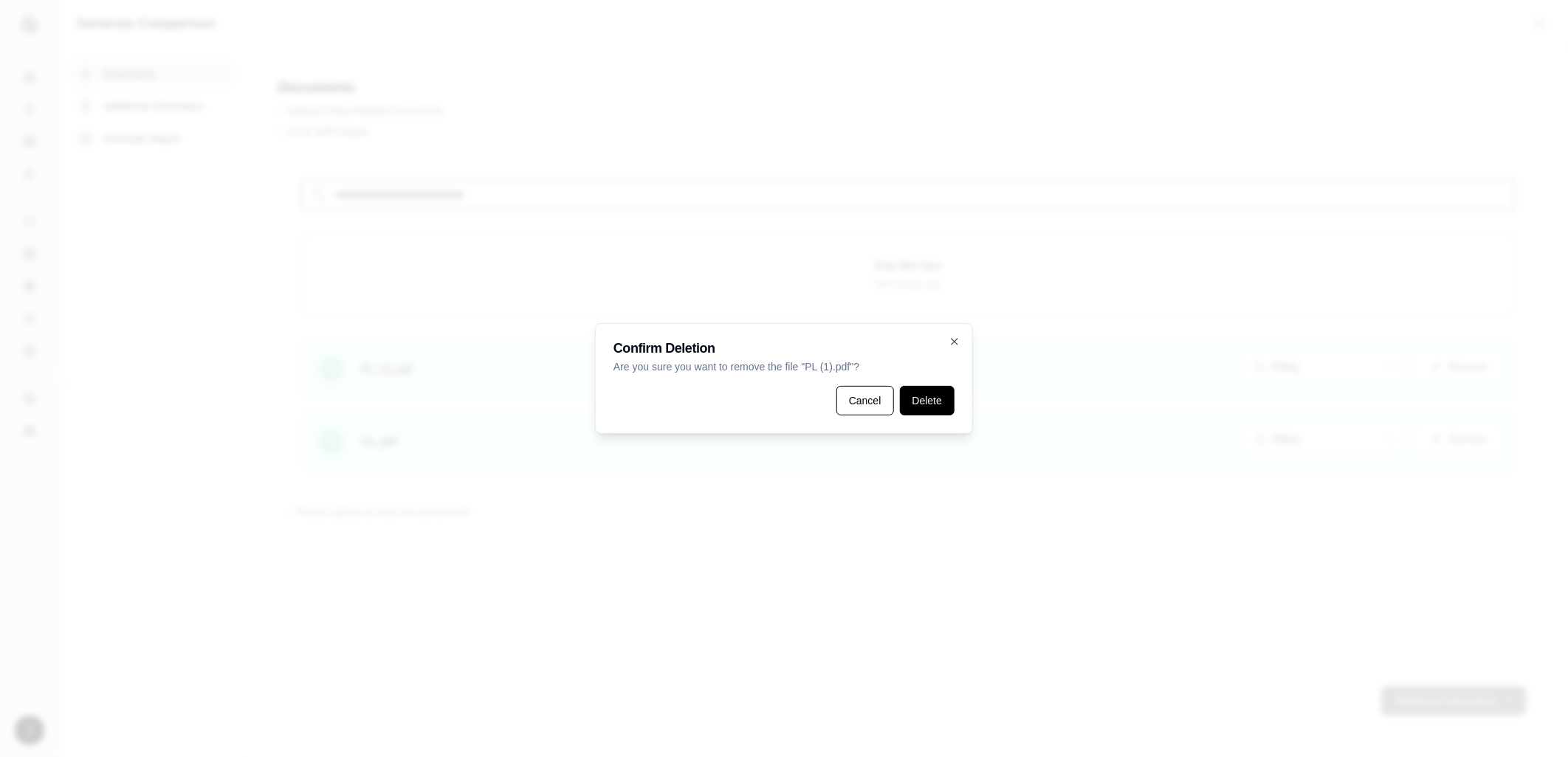
click at [938, 399] on button "Delete" at bounding box center [927, 400] width 55 height 30
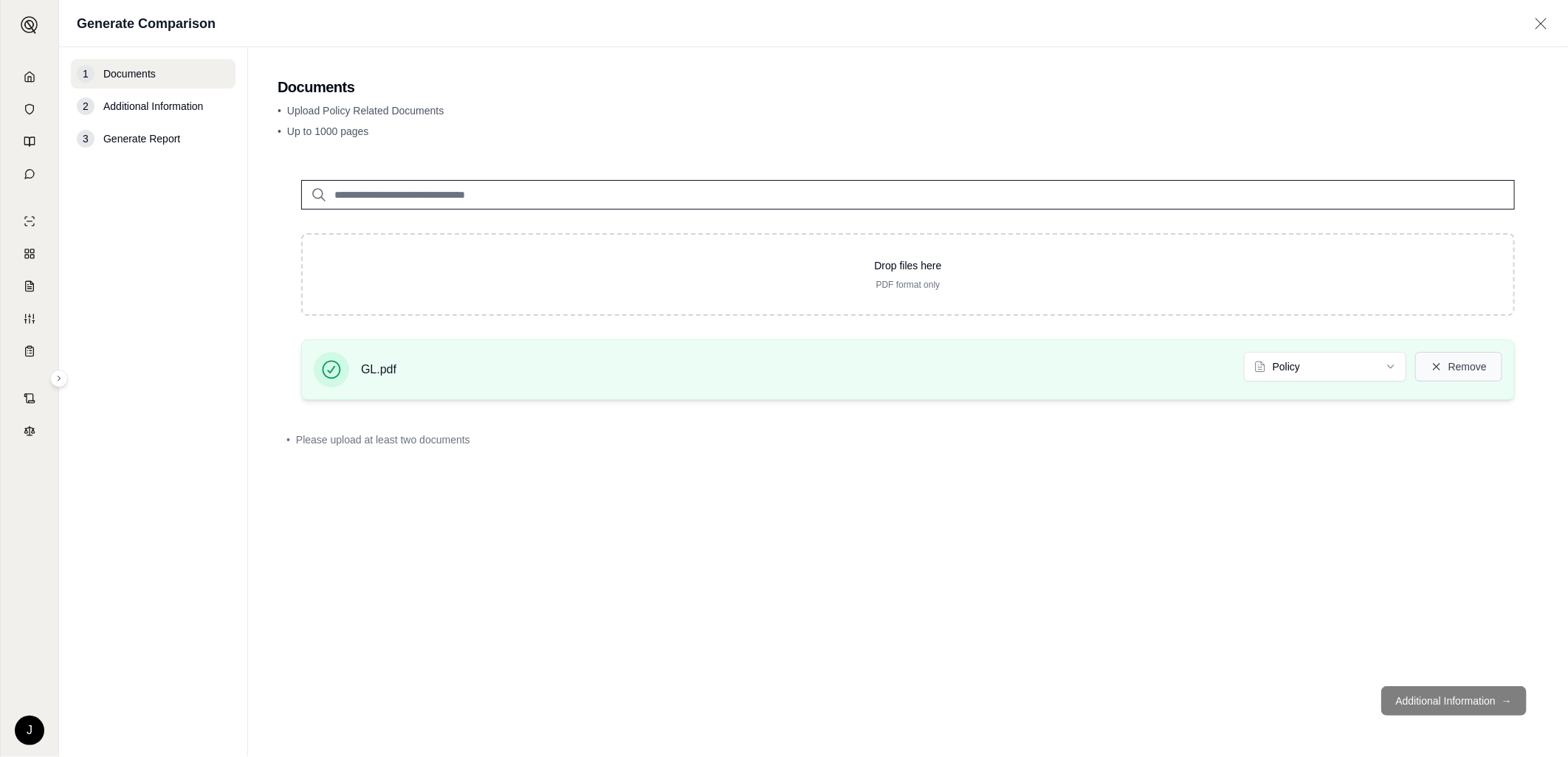
click at [1435, 370] on icon at bounding box center [1436, 366] width 12 height 12
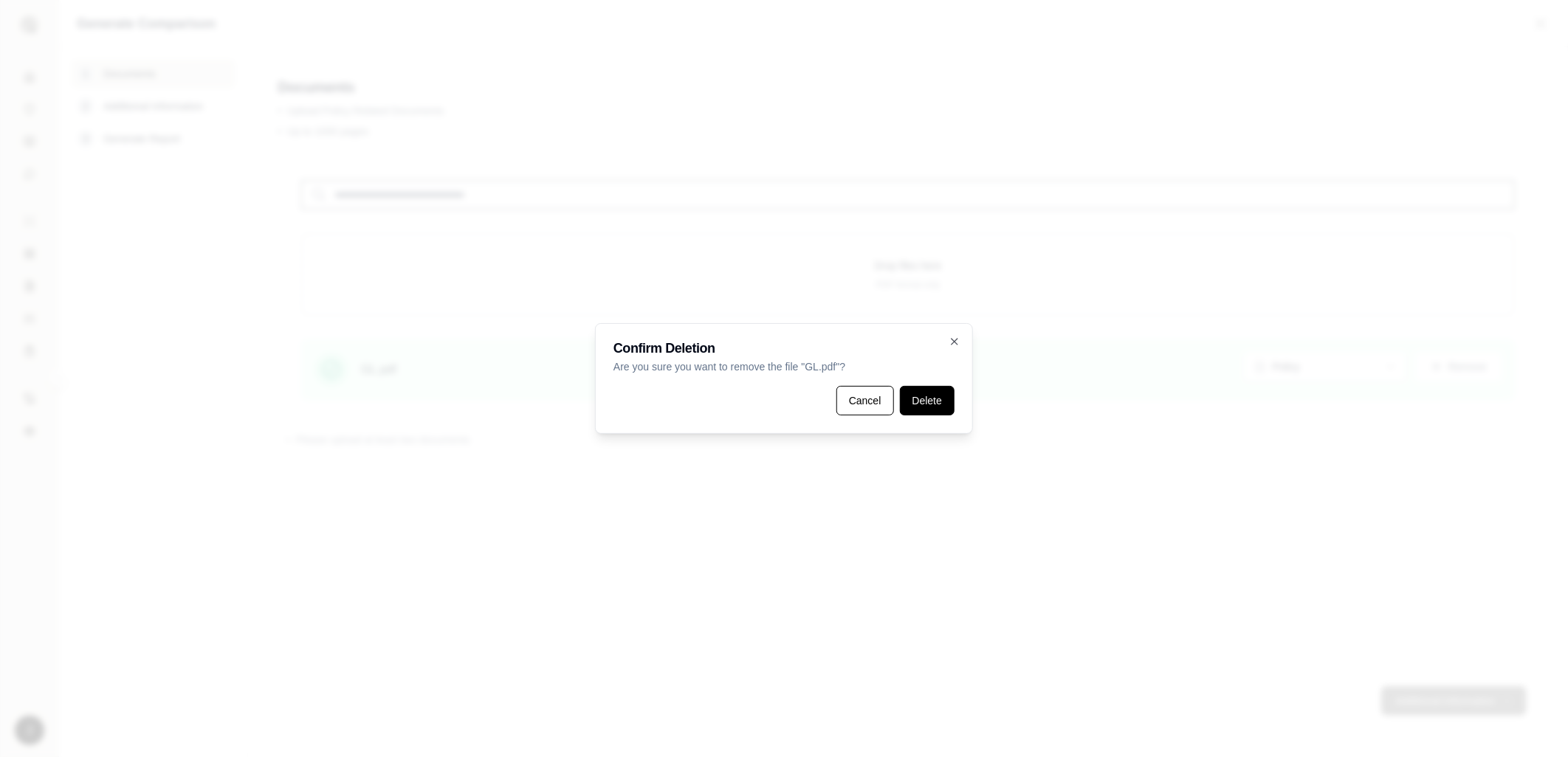
click at [938, 403] on button "Delete" at bounding box center [927, 400] width 55 height 30
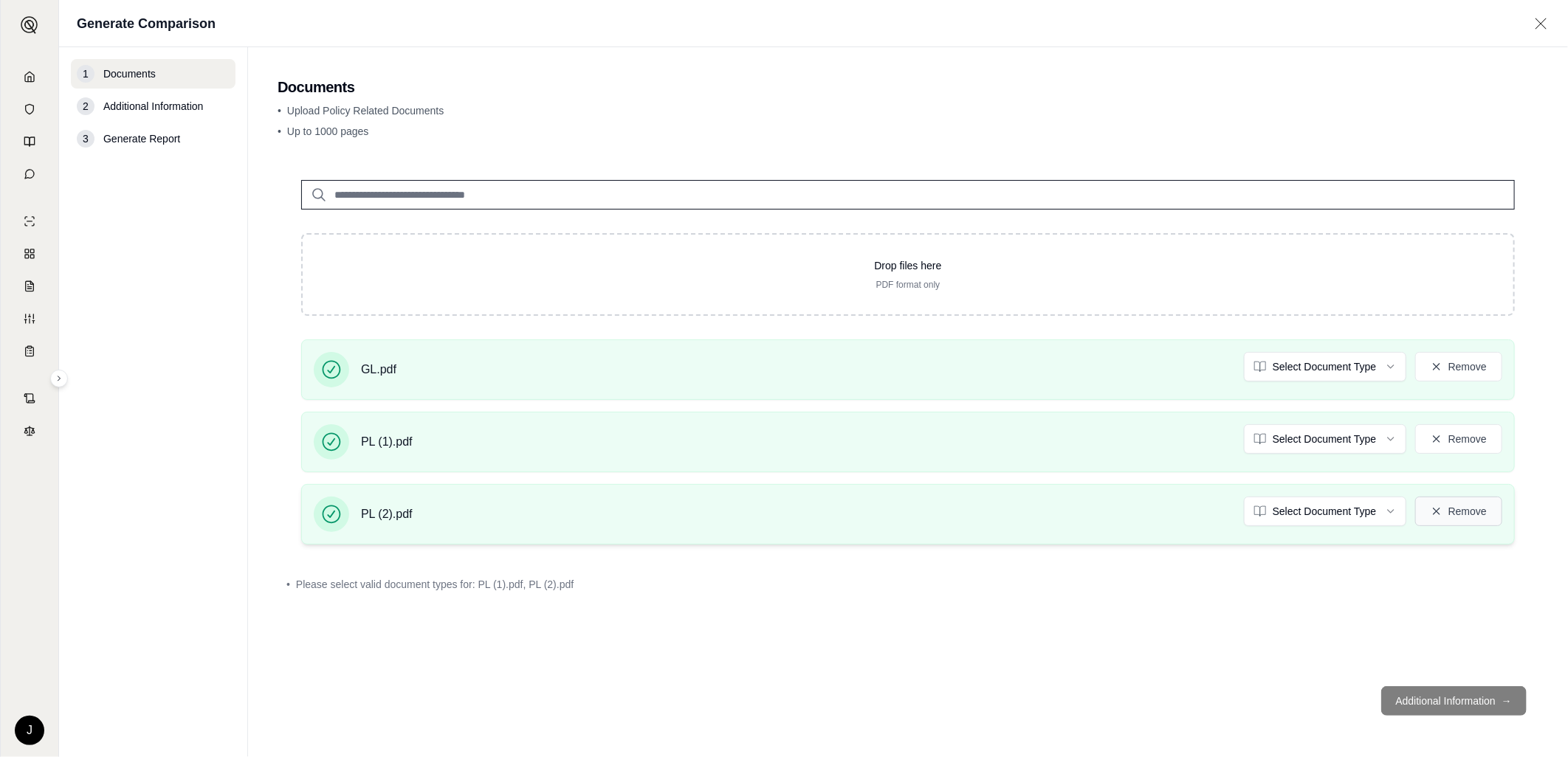
click at [1480, 515] on button "Remove" at bounding box center [1458, 511] width 87 height 30
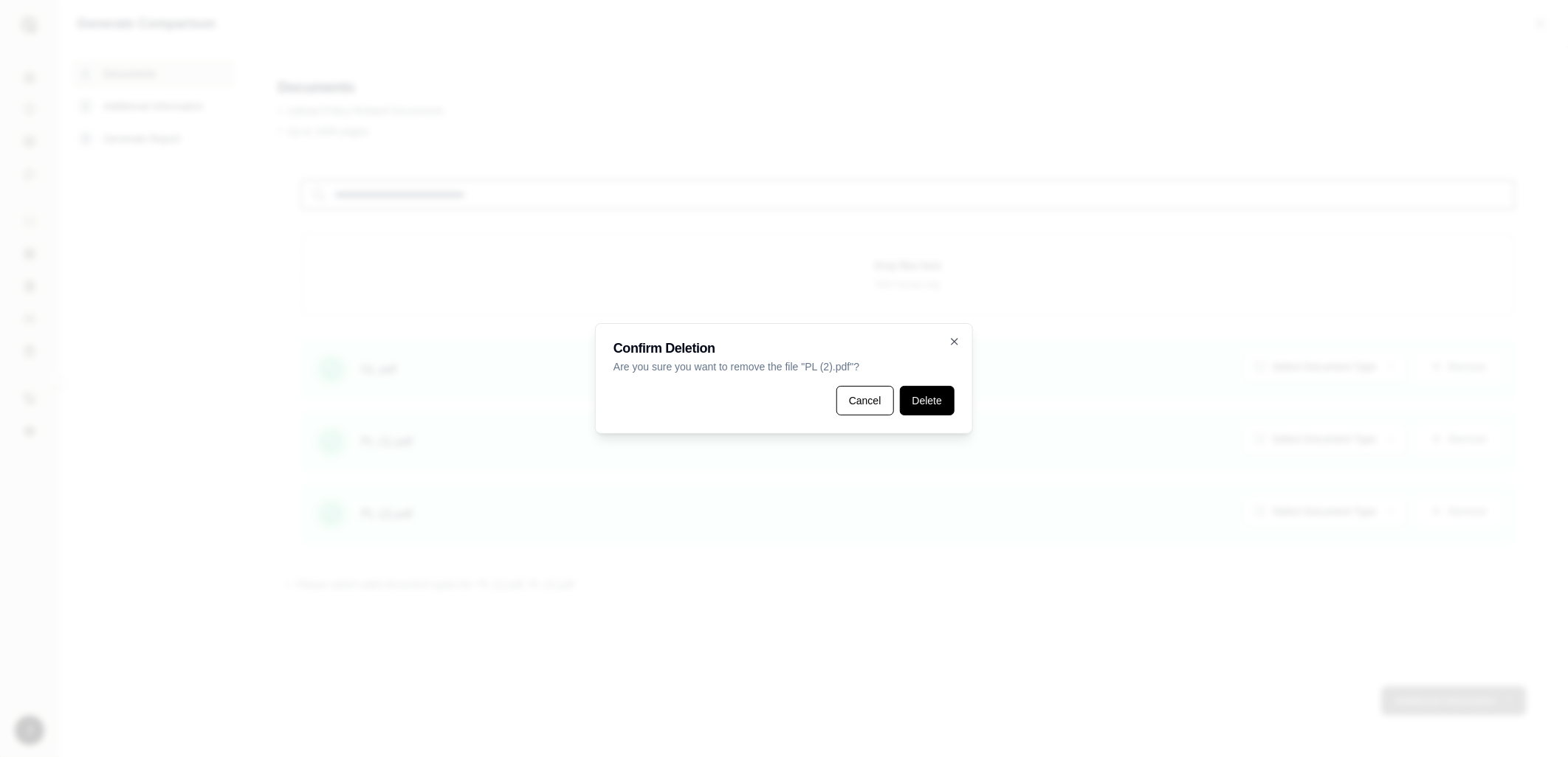
click at [932, 403] on button "Delete" at bounding box center [927, 400] width 55 height 30
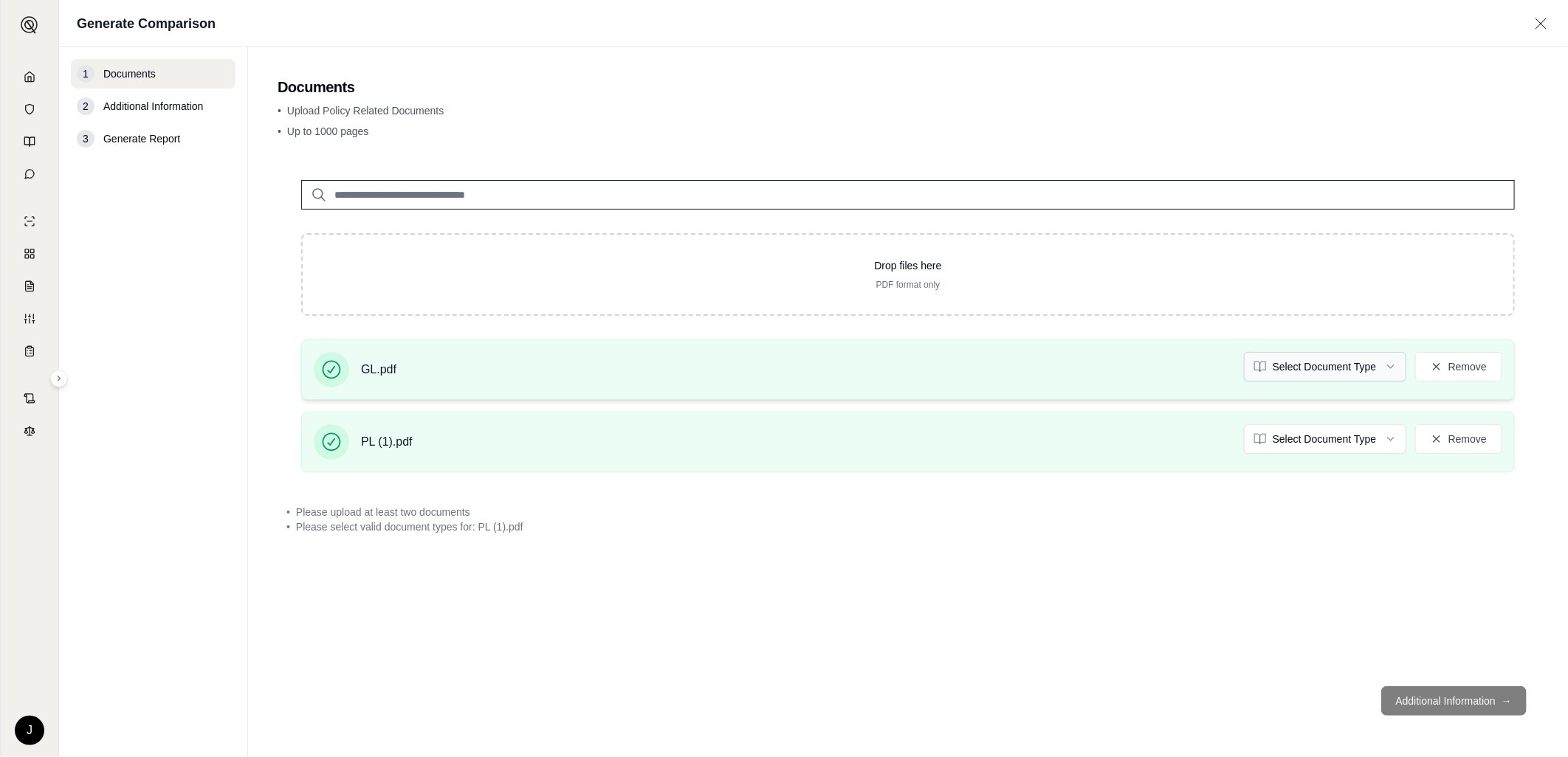
click at [1303, 367] on html "J Generate Comparison 1 Documents 2 Additional Information 3 Generate Report Do…" at bounding box center [784, 378] width 1568 height 757
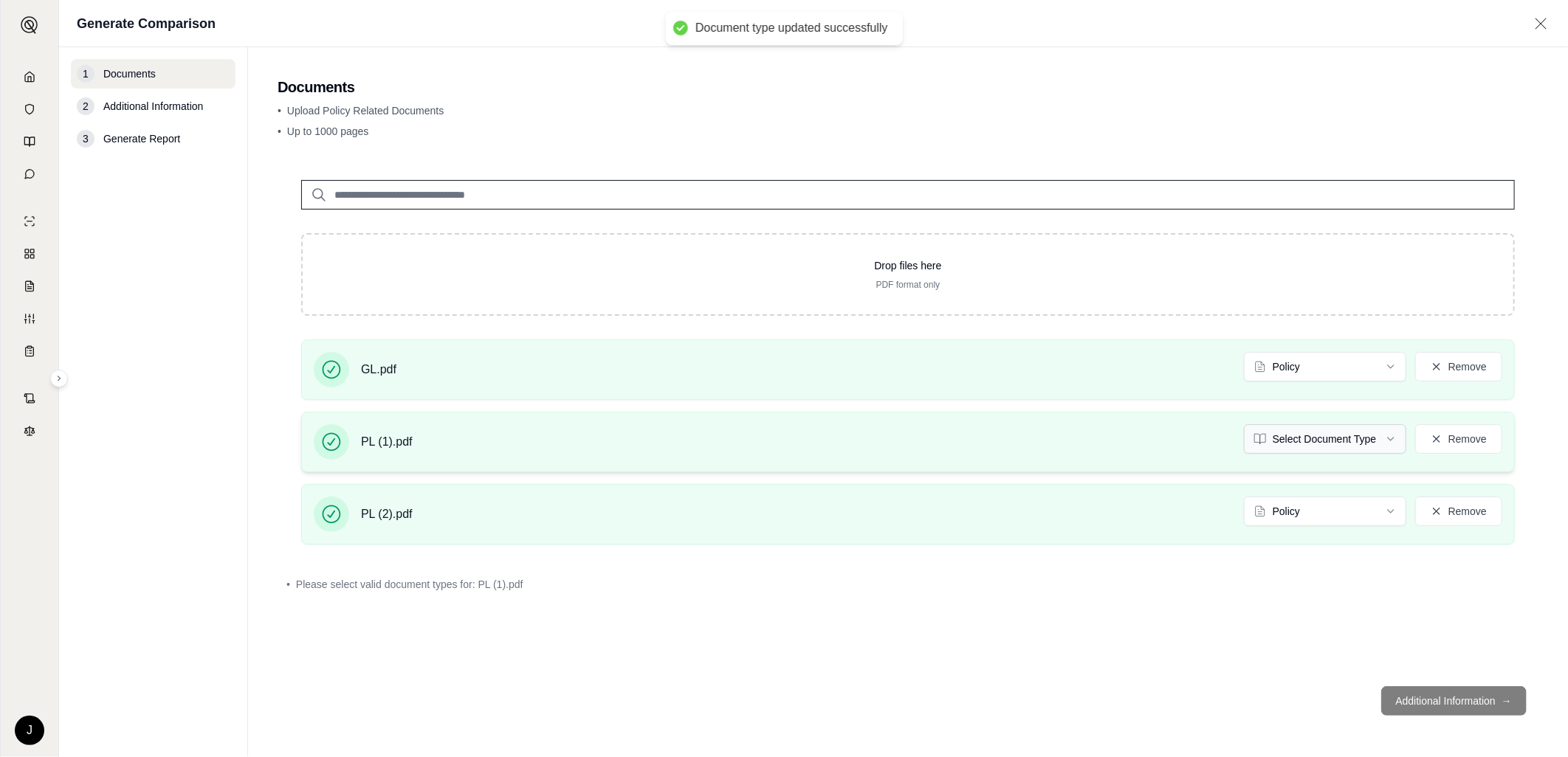
click at [1359, 432] on html "Document type updated successfully J Generate Comparison 1 Documents 2 Addition…" at bounding box center [784, 378] width 1568 height 757
click at [1436, 507] on icon at bounding box center [1436, 511] width 12 height 12
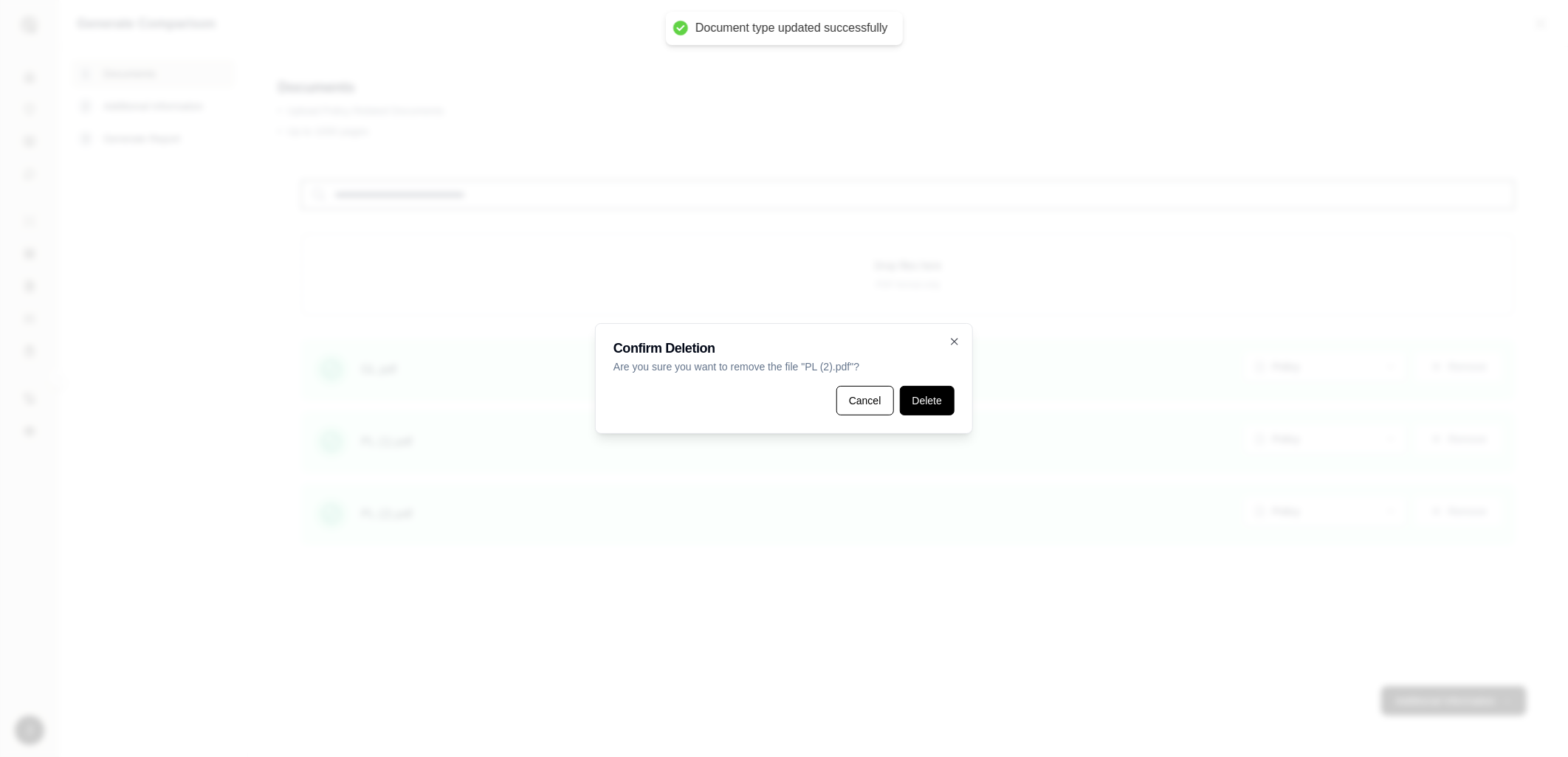
click at [939, 411] on button "Delete" at bounding box center [927, 400] width 55 height 30
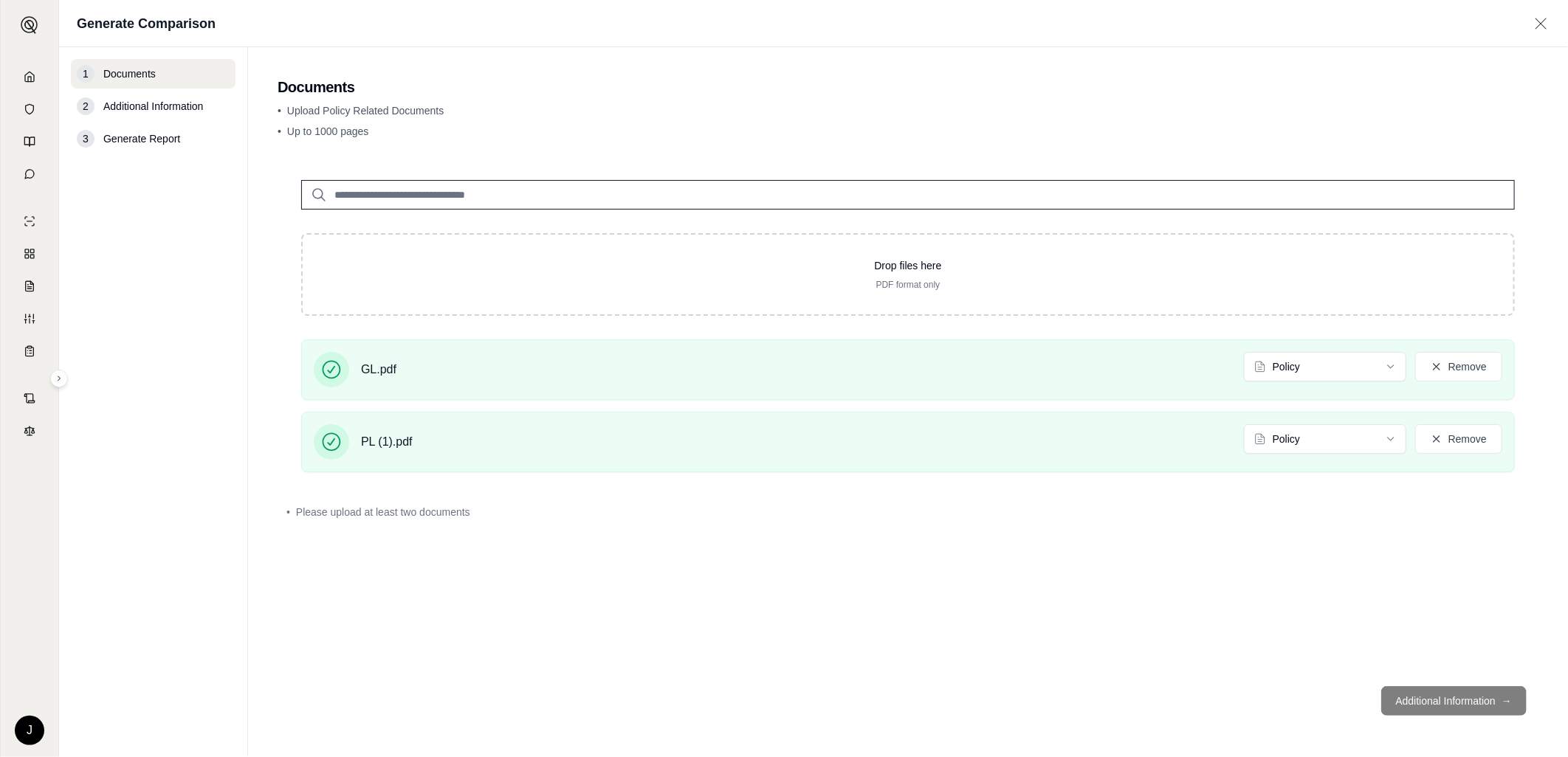
click at [1136, 594] on div "Drop files here PDF format only GL.pdf Policy Remove PL (1).pdf Policy Remove •…" at bounding box center [908, 415] width 1260 height 518
click at [1422, 685] on footer "Additional Information →" at bounding box center [908, 701] width 1260 height 53
click at [1426, 693] on footer "Additional Information →" at bounding box center [908, 701] width 1260 height 53
